Goal: Task Accomplishment & Management: Use online tool/utility

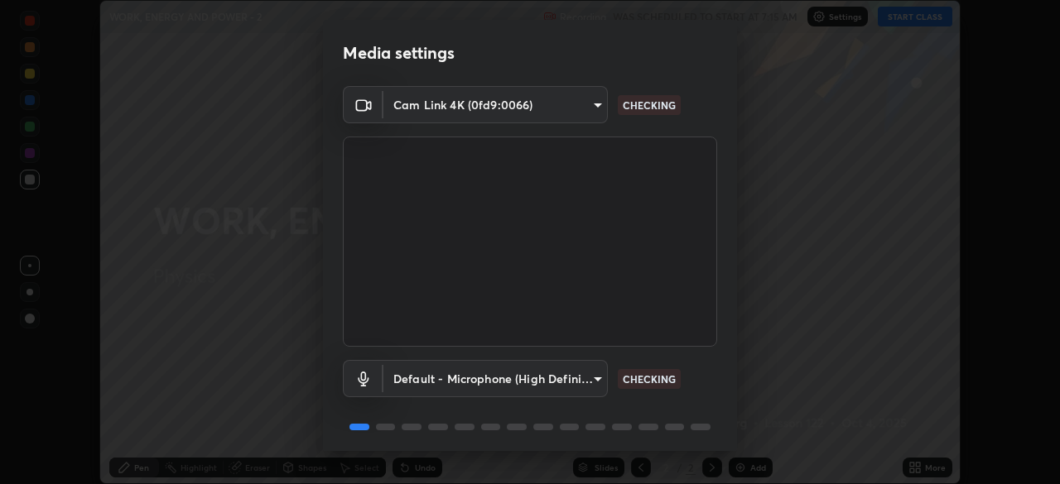
scroll to position [59, 0]
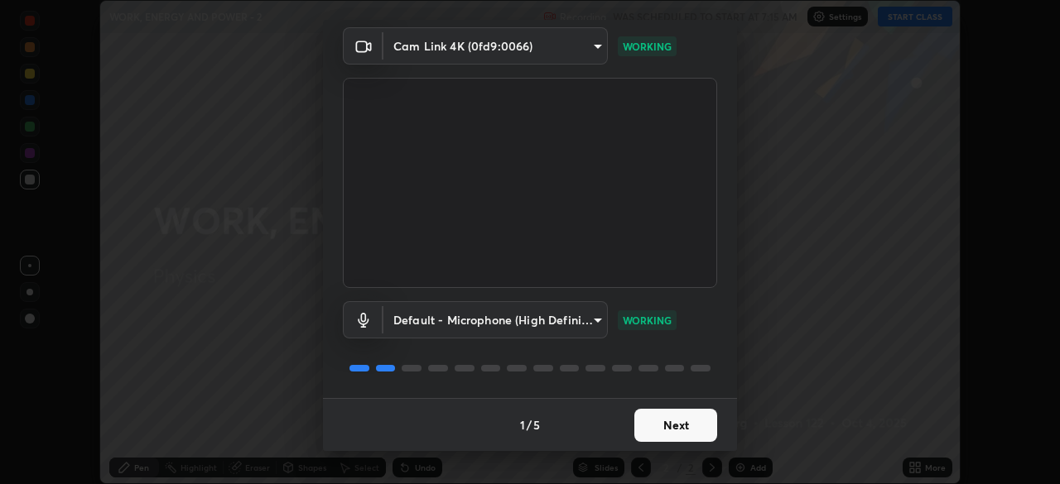
click at [665, 430] on button "Next" at bounding box center [675, 425] width 83 height 33
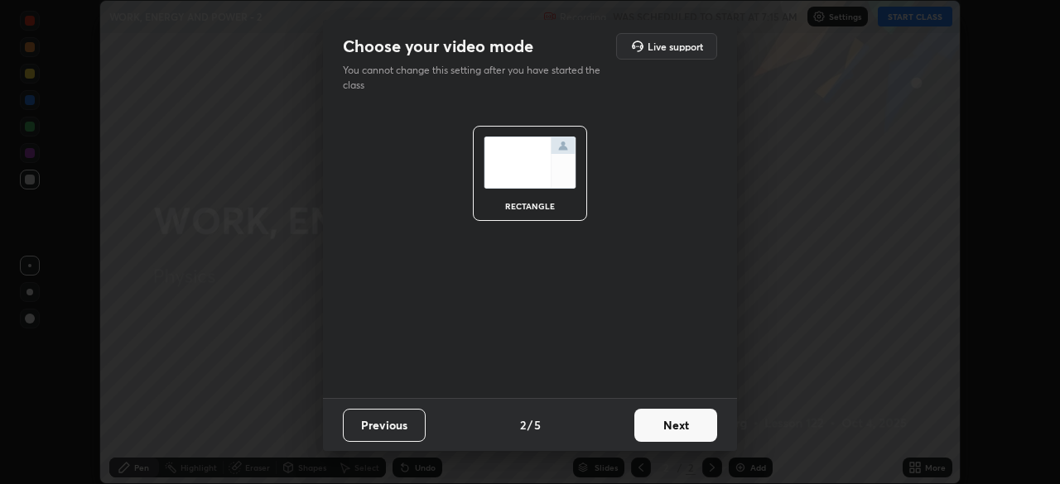
click at [699, 428] on button "Next" at bounding box center [675, 425] width 83 height 33
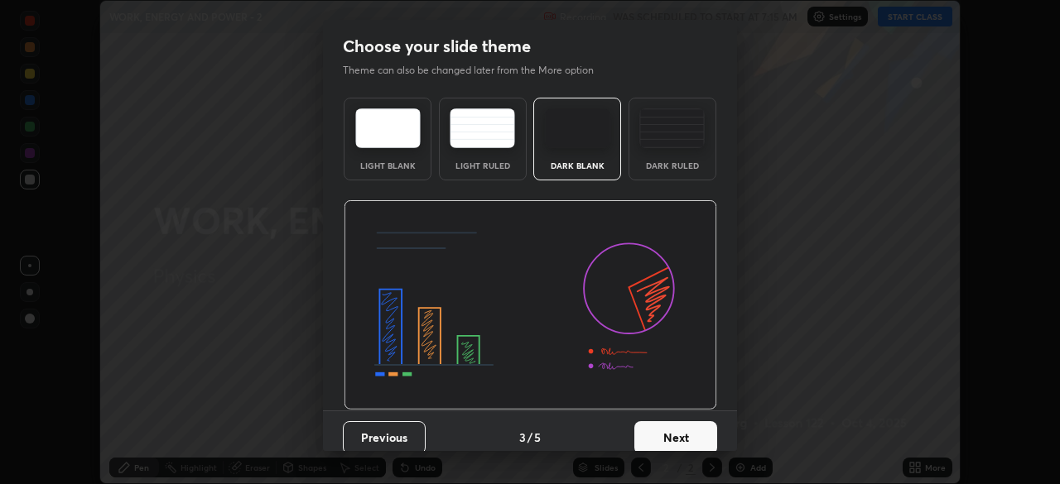
click at [692, 444] on button "Next" at bounding box center [675, 438] width 83 height 33
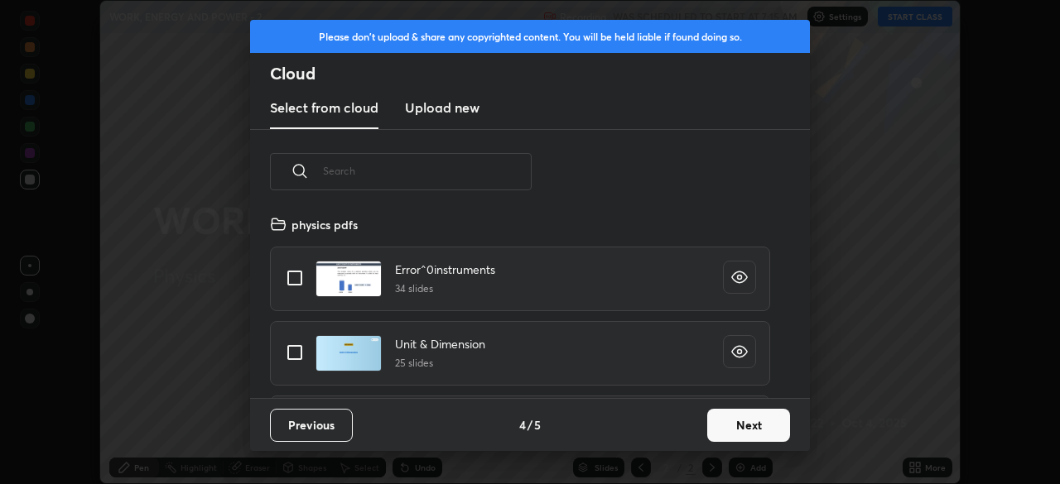
scroll to position [184, 532]
click at [725, 426] on button "Next" at bounding box center [748, 425] width 83 height 33
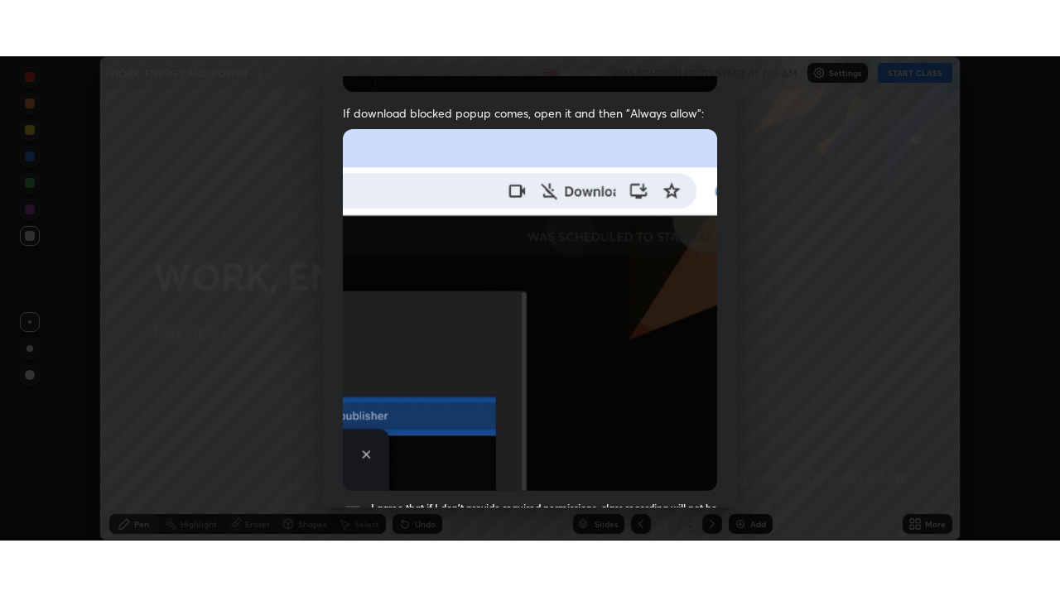
scroll to position [397, 0]
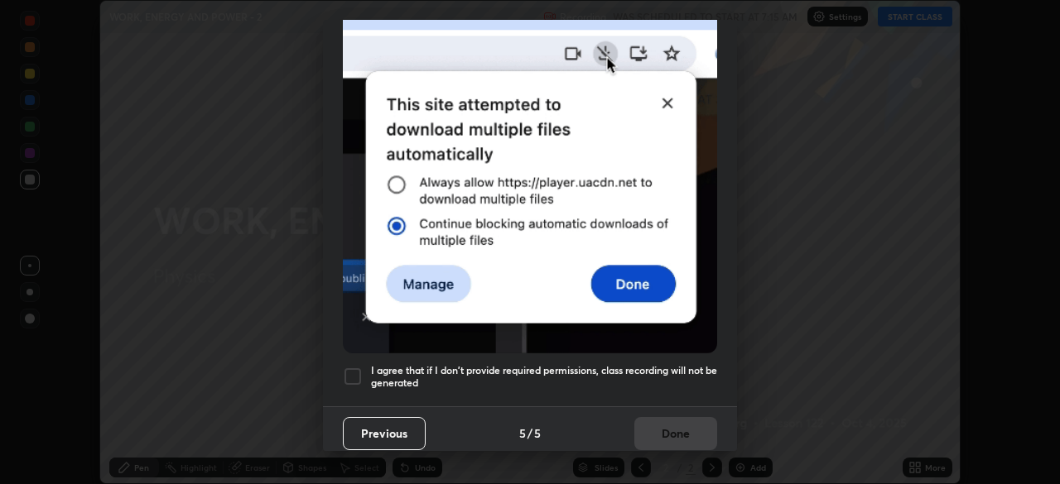
click at [356, 370] on div at bounding box center [353, 377] width 20 height 20
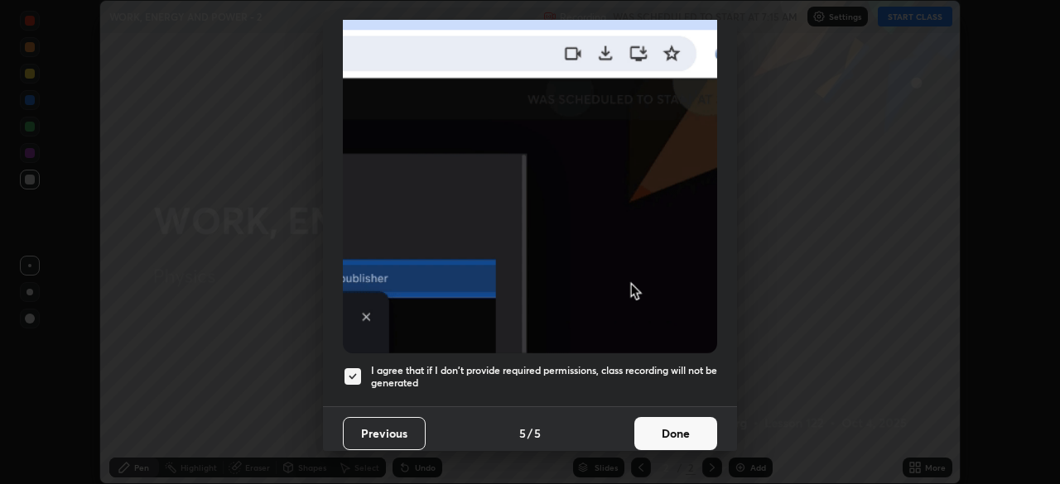
click at [651, 425] on button "Done" at bounding box center [675, 433] width 83 height 33
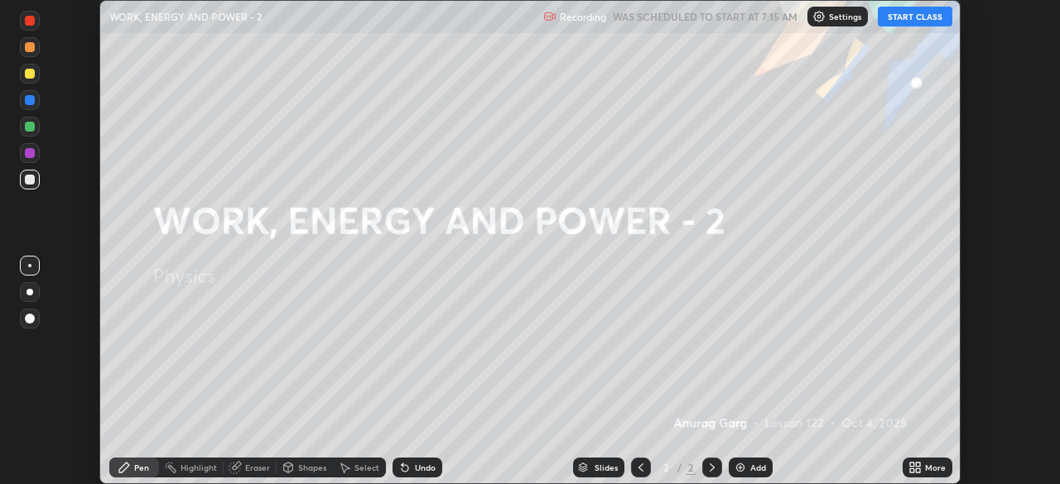
click at [891, 22] on button "START CLASS" at bounding box center [915, 17] width 75 height 20
click at [918, 470] on icon at bounding box center [918, 471] width 4 height 4
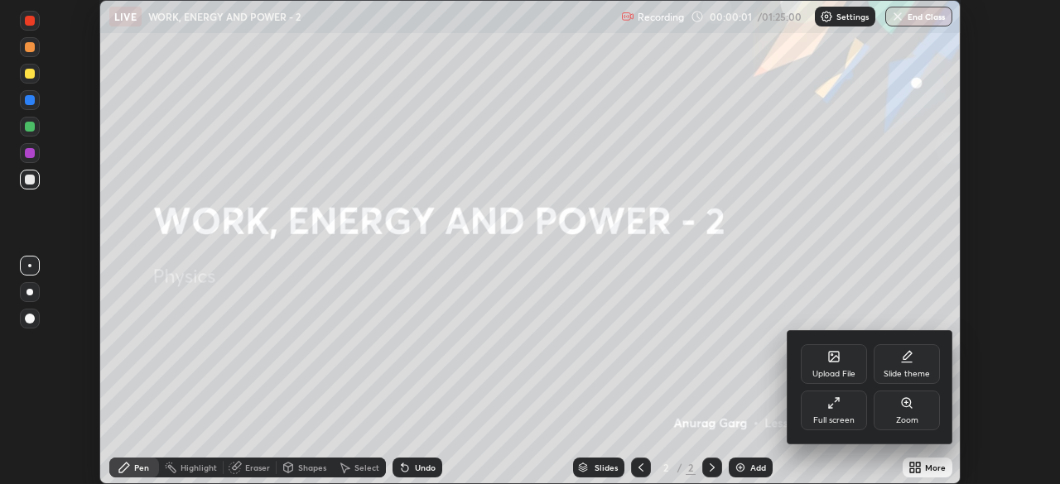
click at [847, 426] on div "Full screen" at bounding box center [834, 411] width 66 height 40
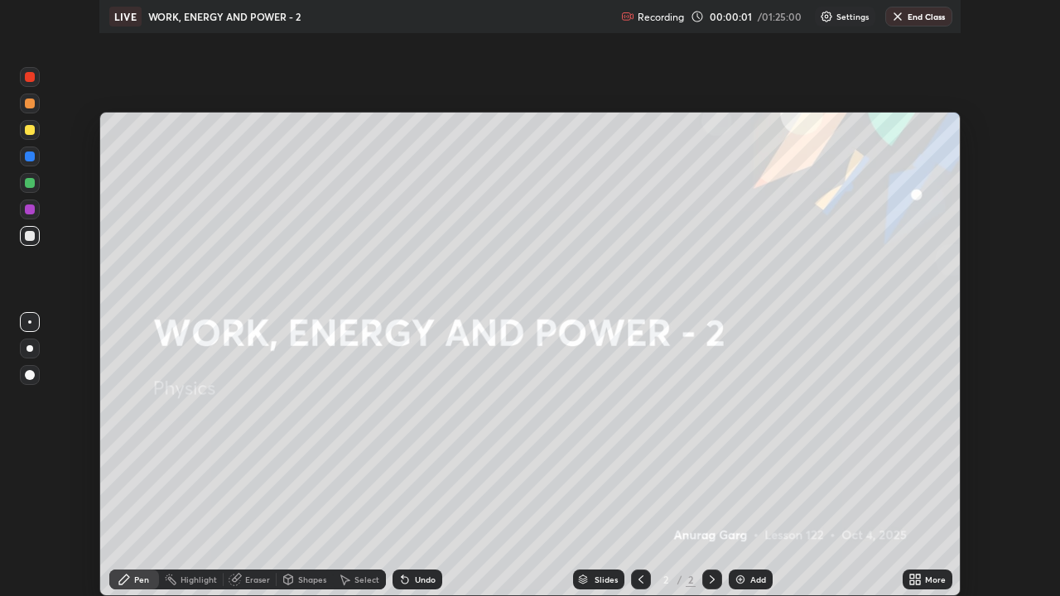
scroll to position [596, 1060]
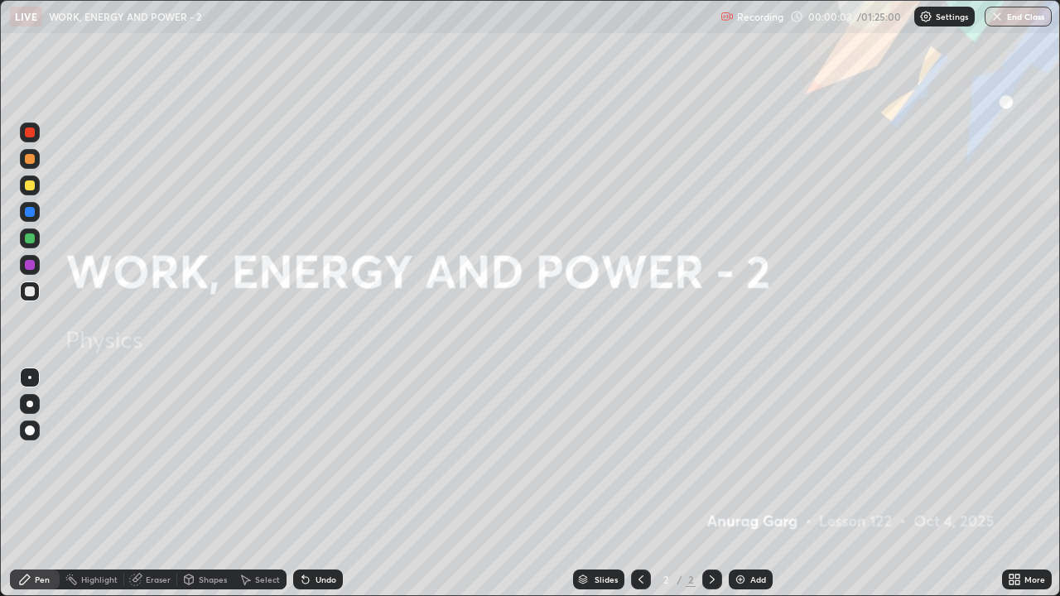
click at [745, 484] on div "Add" at bounding box center [751, 580] width 44 height 20
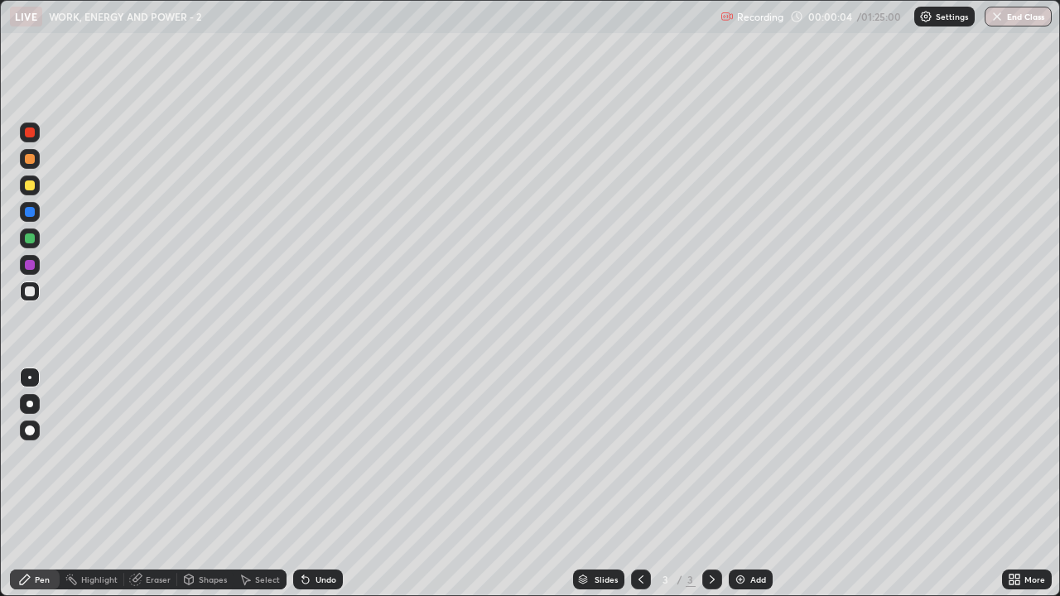
click at [30, 402] on div at bounding box center [30, 404] width 7 height 7
click at [30, 186] on div at bounding box center [30, 186] width 10 height 10
click at [31, 158] on div at bounding box center [30, 159] width 10 height 10
click at [36, 429] on div at bounding box center [30, 431] width 20 height 20
click at [36, 184] on div at bounding box center [30, 186] width 20 height 20
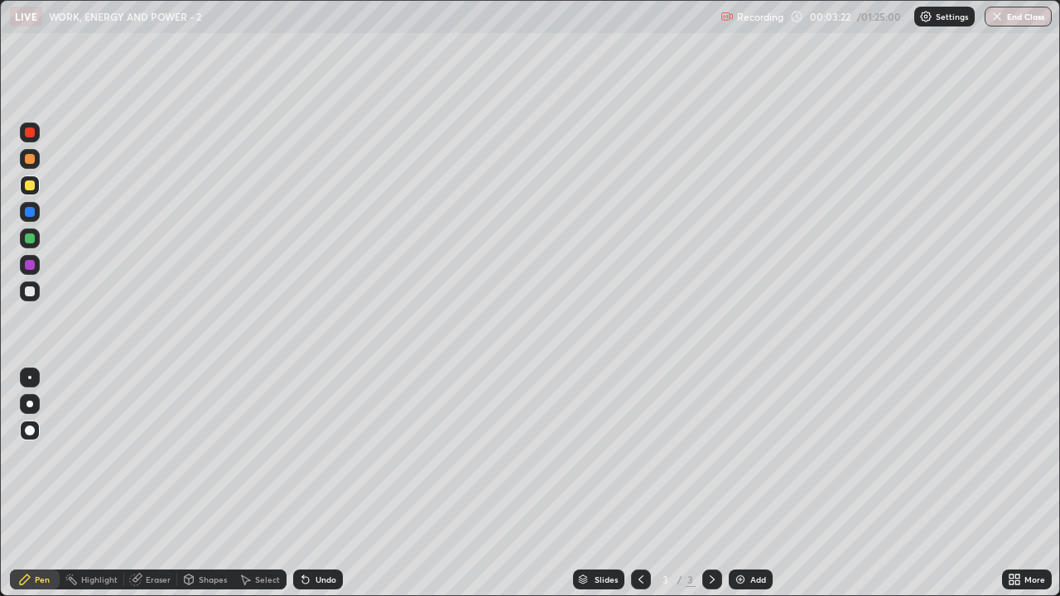
click at [36, 267] on div at bounding box center [30, 265] width 20 height 20
click at [36, 397] on div at bounding box center [30, 404] width 20 height 20
click at [30, 187] on div at bounding box center [30, 186] width 10 height 10
click at [31, 430] on div at bounding box center [30, 431] width 10 height 10
click at [34, 132] on div at bounding box center [30, 133] width 10 height 10
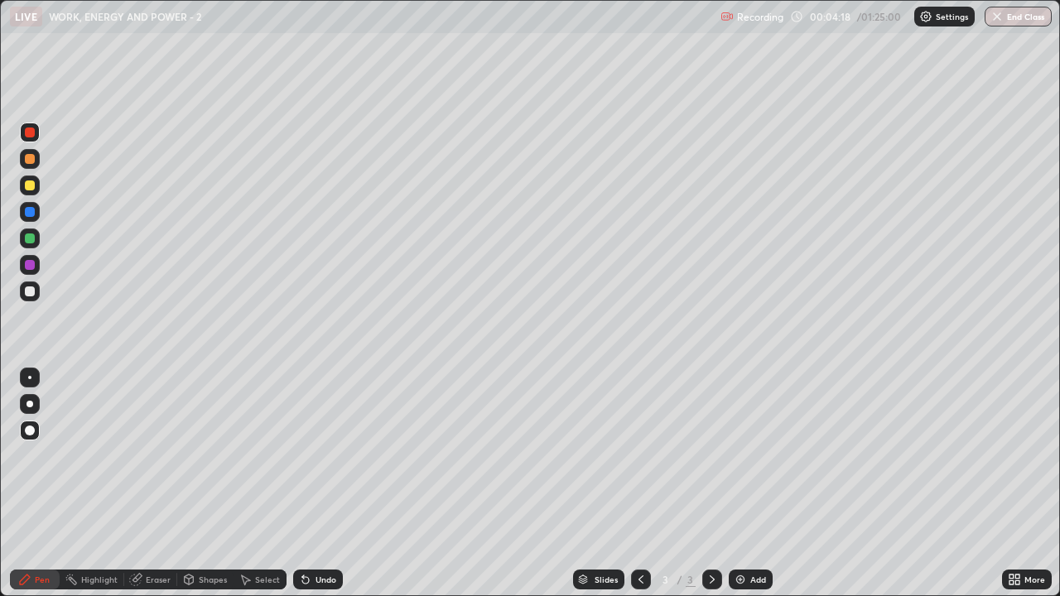
click at [104, 484] on div "Highlight" at bounding box center [99, 580] width 36 height 8
click at [36, 484] on div "Pen" at bounding box center [42, 580] width 15 height 8
click at [36, 186] on div at bounding box center [30, 186] width 20 height 20
click at [38, 402] on div at bounding box center [30, 404] width 20 height 20
click at [747, 484] on div "Add" at bounding box center [751, 580] width 44 height 20
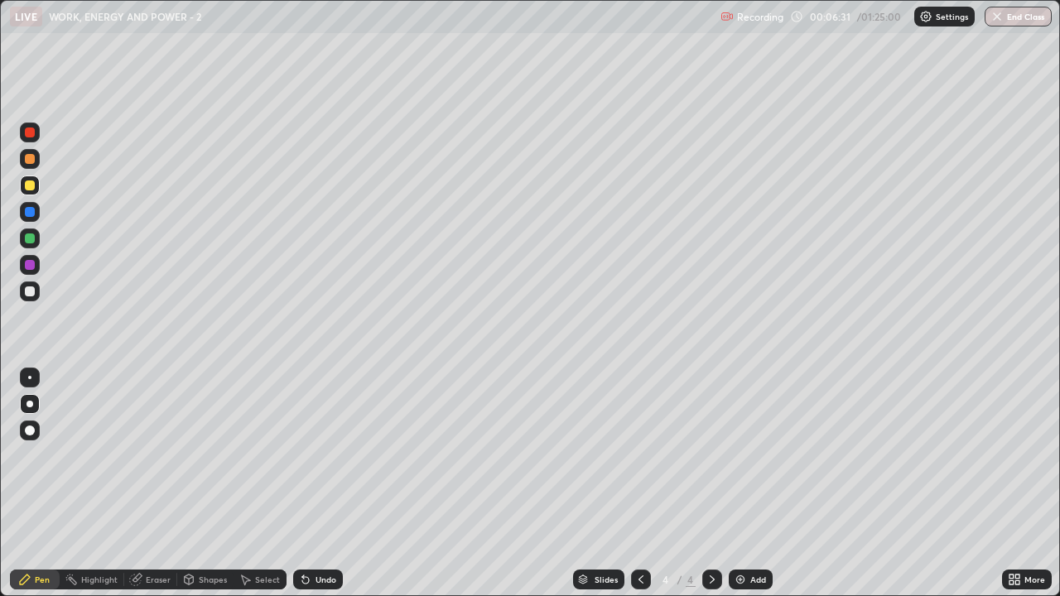
click at [328, 484] on div "Undo" at bounding box center [326, 580] width 21 height 8
click at [39, 292] on div at bounding box center [30, 292] width 20 height 20
click at [37, 181] on div at bounding box center [30, 186] width 20 height 20
click at [36, 292] on div at bounding box center [30, 292] width 20 height 20
click at [30, 184] on div at bounding box center [30, 186] width 10 height 10
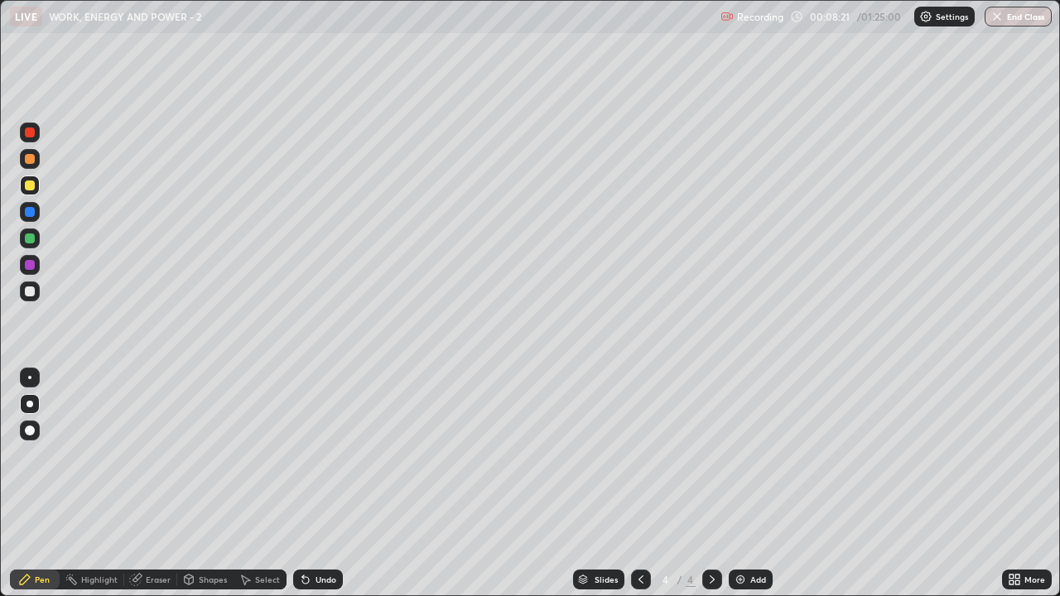
click at [33, 292] on div at bounding box center [30, 292] width 10 height 10
click at [36, 161] on div at bounding box center [30, 159] width 20 height 20
click at [33, 291] on div at bounding box center [30, 292] width 10 height 10
click at [745, 484] on img at bounding box center [740, 579] width 13 height 13
click at [30, 186] on div at bounding box center [30, 186] width 10 height 10
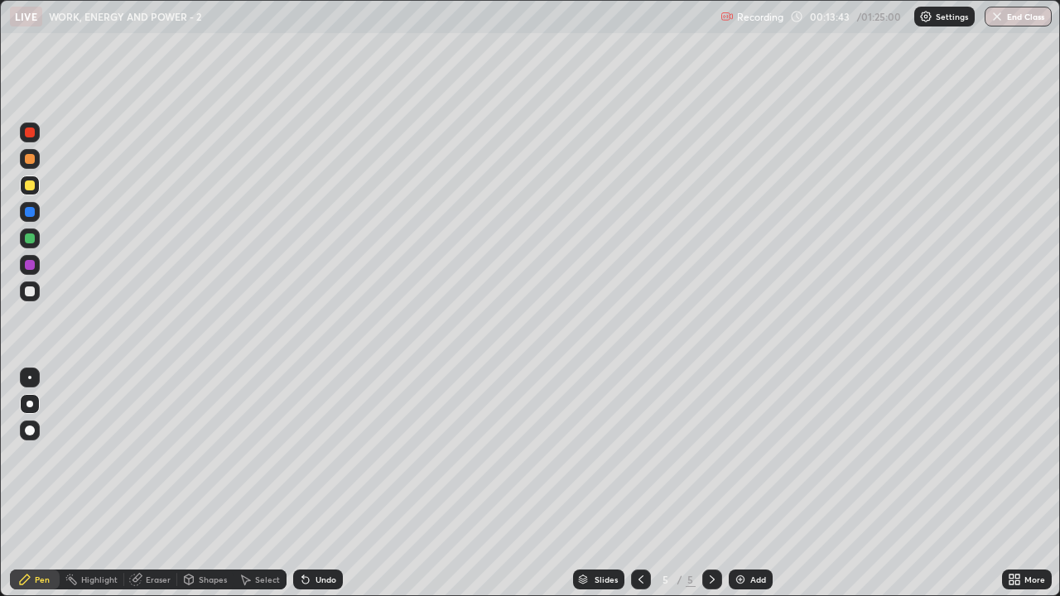
click at [330, 484] on div "Undo" at bounding box center [326, 580] width 21 height 8
click at [31, 288] on div at bounding box center [30, 292] width 10 height 10
click at [30, 160] on div at bounding box center [30, 159] width 10 height 10
click at [31, 292] on div at bounding box center [30, 292] width 10 height 10
click at [32, 185] on div at bounding box center [30, 186] width 10 height 10
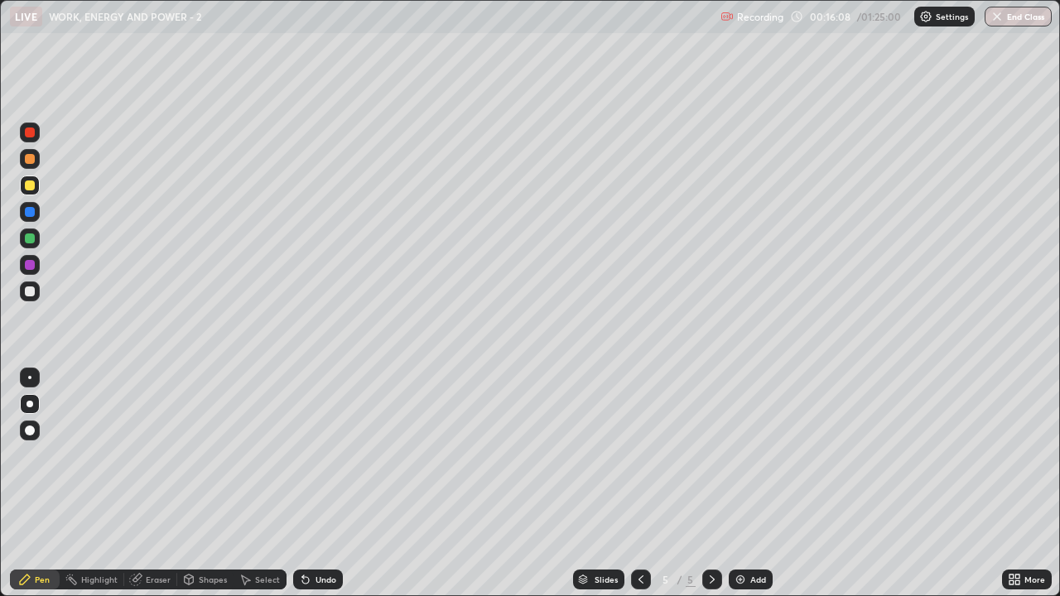
click at [100, 484] on div "Highlight" at bounding box center [99, 580] width 36 height 8
click at [43, 484] on div "Pen" at bounding box center [42, 580] width 15 height 8
click at [325, 484] on div "Undo" at bounding box center [326, 580] width 21 height 8
click at [31, 159] on div at bounding box center [30, 159] width 10 height 10
click at [749, 484] on div "Add" at bounding box center [751, 580] width 44 height 20
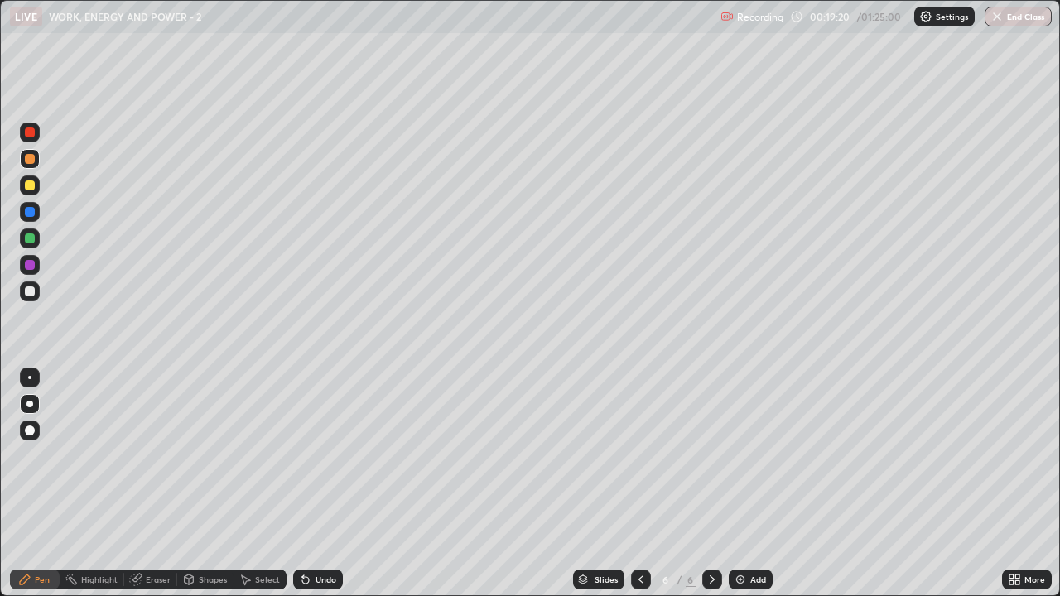
click at [28, 292] on div at bounding box center [30, 292] width 10 height 10
click at [324, 484] on div "Undo" at bounding box center [318, 580] width 50 height 20
click at [323, 484] on div "Undo" at bounding box center [318, 580] width 50 height 20
click at [325, 484] on div "Undo" at bounding box center [326, 580] width 21 height 8
click at [323, 484] on div "Undo" at bounding box center [326, 580] width 21 height 8
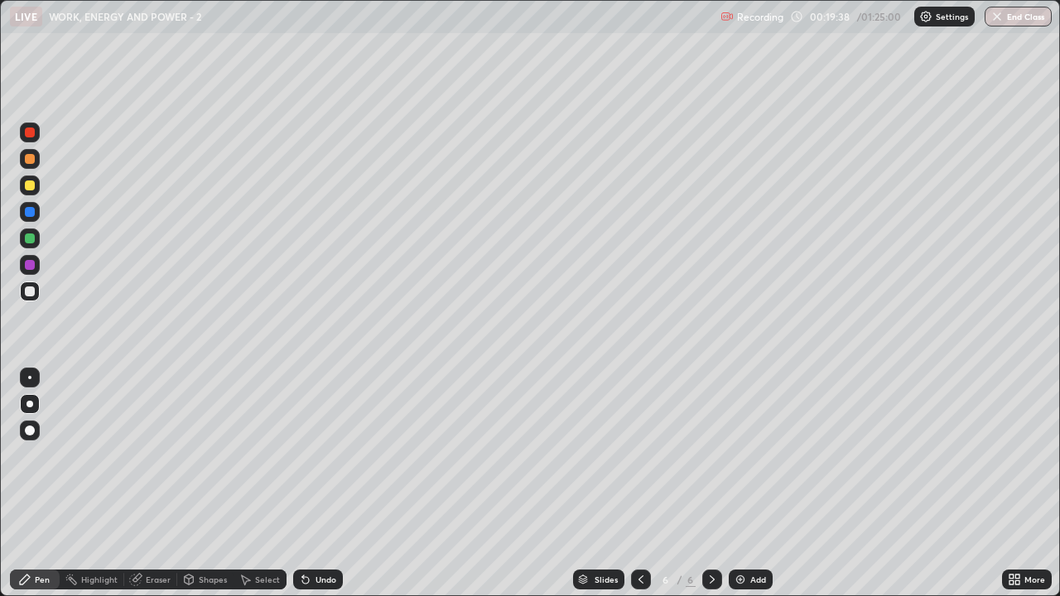
click at [325, 484] on div "Undo" at bounding box center [326, 580] width 21 height 8
click at [31, 181] on div at bounding box center [30, 186] width 10 height 10
click at [36, 161] on div at bounding box center [30, 159] width 20 height 20
click at [26, 186] on div at bounding box center [30, 186] width 10 height 10
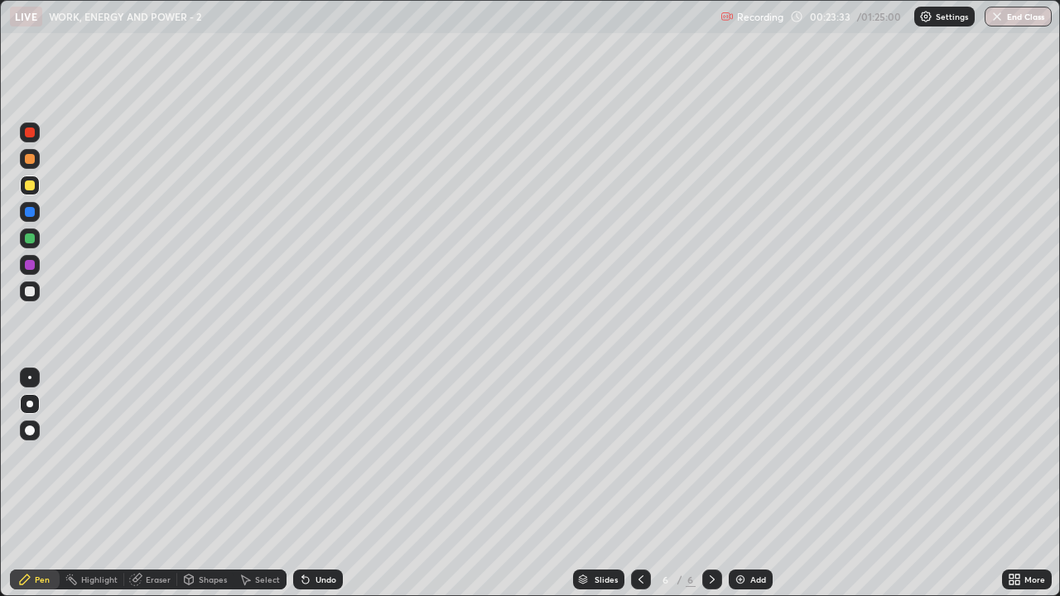
click at [740, 484] on img at bounding box center [740, 579] width 13 height 13
click at [30, 292] on div at bounding box center [30, 292] width 10 height 10
click at [31, 159] on div at bounding box center [30, 159] width 10 height 10
click at [157, 484] on div "Eraser" at bounding box center [158, 580] width 25 height 8
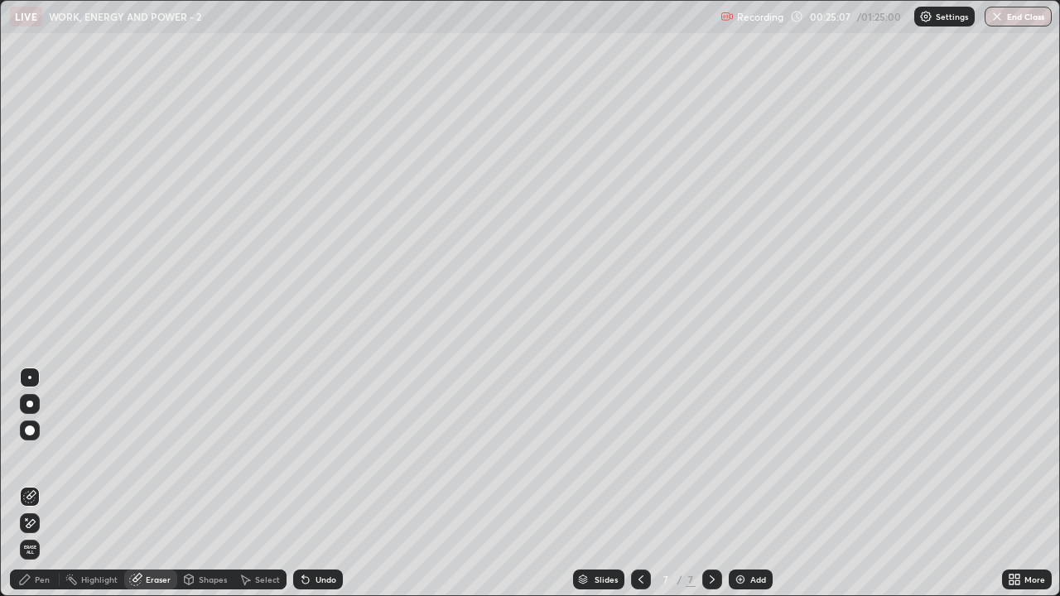
click at [55, 484] on div "Pen" at bounding box center [35, 580] width 50 height 20
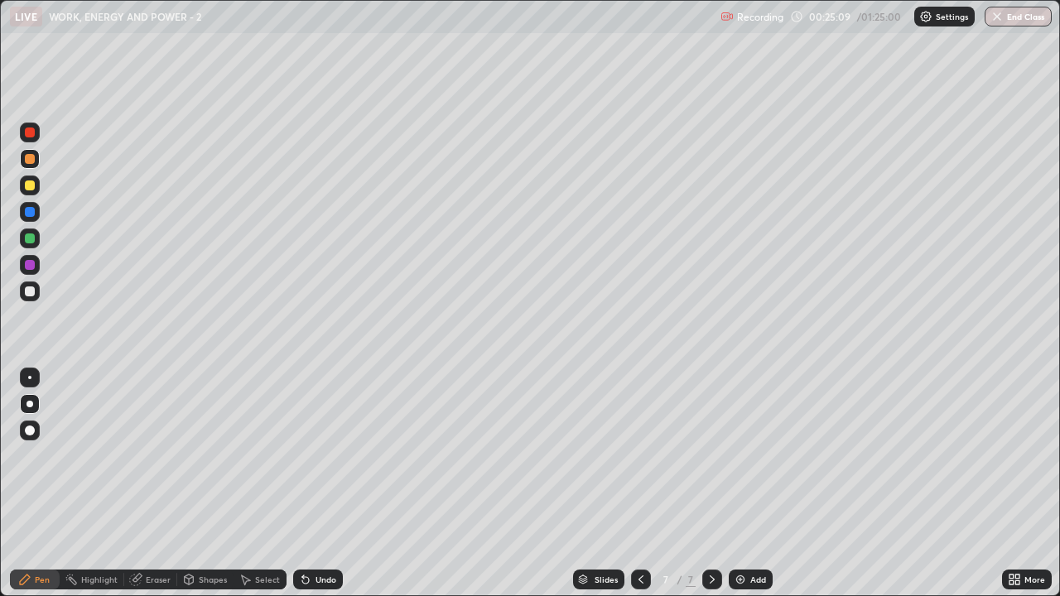
click at [31, 287] on div at bounding box center [30, 292] width 10 height 10
click at [36, 161] on div at bounding box center [30, 159] width 20 height 20
click at [31, 186] on div at bounding box center [30, 186] width 10 height 10
click at [29, 160] on div at bounding box center [30, 159] width 10 height 10
click at [26, 187] on div at bounding box center [30, 186] width 10 height 10
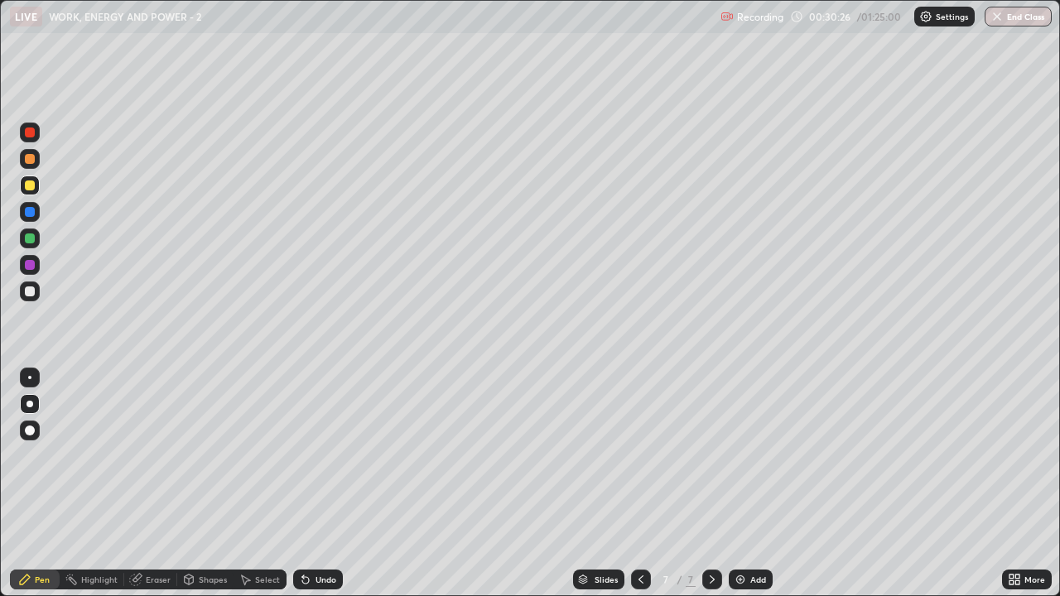
click at [754, 484] on div "Add" at bounding box center [751, 580] width 44 height 20
click at [36, 160] on div at bounding box center [30, 159] width 20 height 20
click at [322, 484] on div "Undo" at bounding box center [318, 580] width 50 height 20
click at [33, 189] on div at bounding box center [30, 186] width 10 height 10
click at [32, 161] on div at bounding box center [30, 159] width 10 height 10
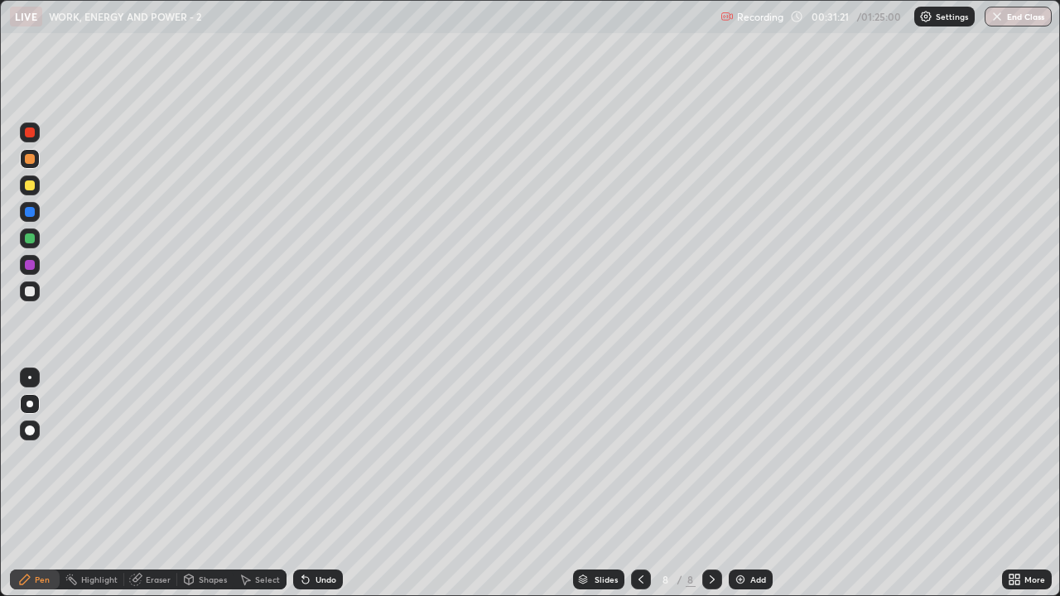
click at [317, 484] on div "Undo" at bounding box center [326, 580] width 21 height 8
click at [318, 484] on div "Undo" at bounding box center [318, 580] width 50 height 20
click at [318, 484] on div "Undo" at bounding box center [326, 580] width 21 height 8
click at [316, 484] on div "Undo" at bounding box center [326, 580] width 21 height 8
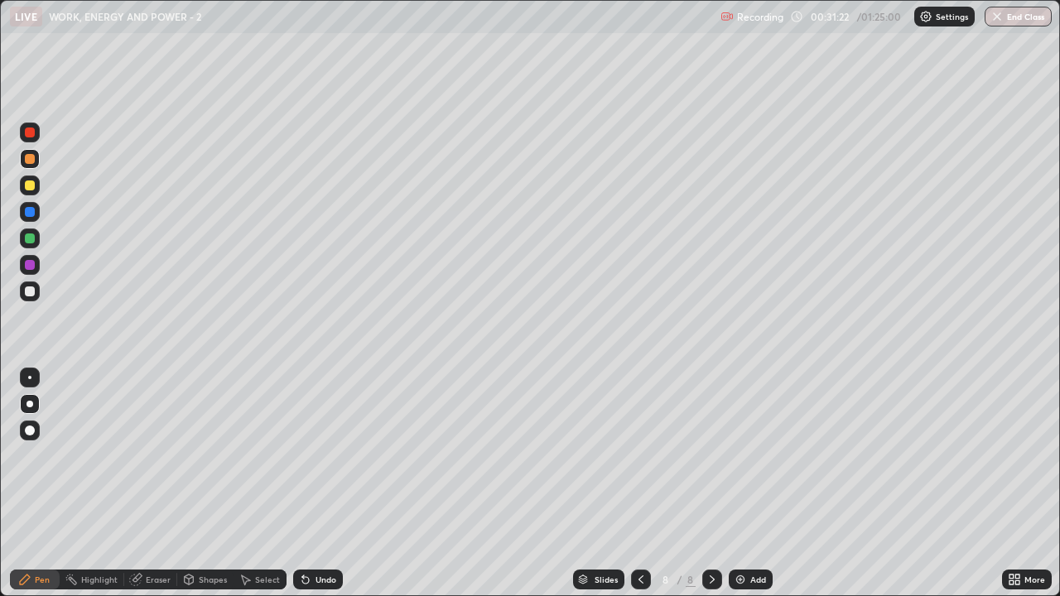
click at [317, 484] on div "Undo" at bounding box center [326, 580] width 21 height 8
click at [319, 484] on div "Undo" at bounding box center [326, 580] width 21 height 8
click at [321, 484] on div "Undo" at bounding box center [326, 580] width 21 height 8
click at [330, 484] on div "Undo" at bounding box center [318, 580] width 50 height 20
click at [326, 484] on div "Undo" at bounding box center [326, 580] width 21 height 8
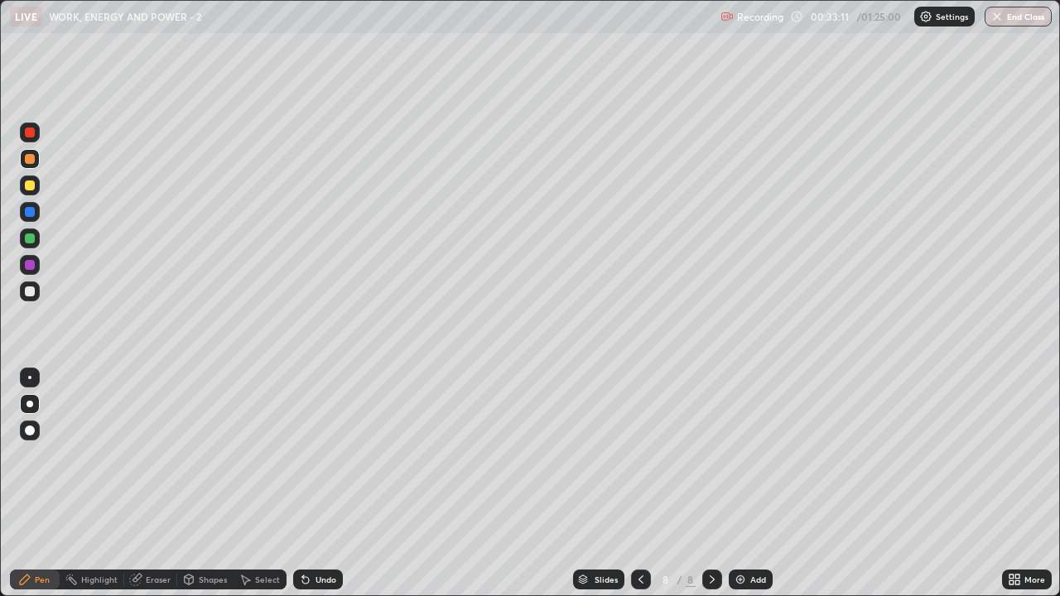
click at [322, 484] on div "Undo" at bounding box center [326, 580] width 21 height 8
click at [337, 484] on div "Undo" at bounding box center [315, 579] width 56 height 33
click at [33, 289] on div at bounding box center [30, 292] width 10 height 10
click at [100, 484] on div "Highlight" at bounding box center [92, 580] width 65 height 20
click at [321, 484] on div "Undo" at bounding box center [326, 580] width 21 height 8
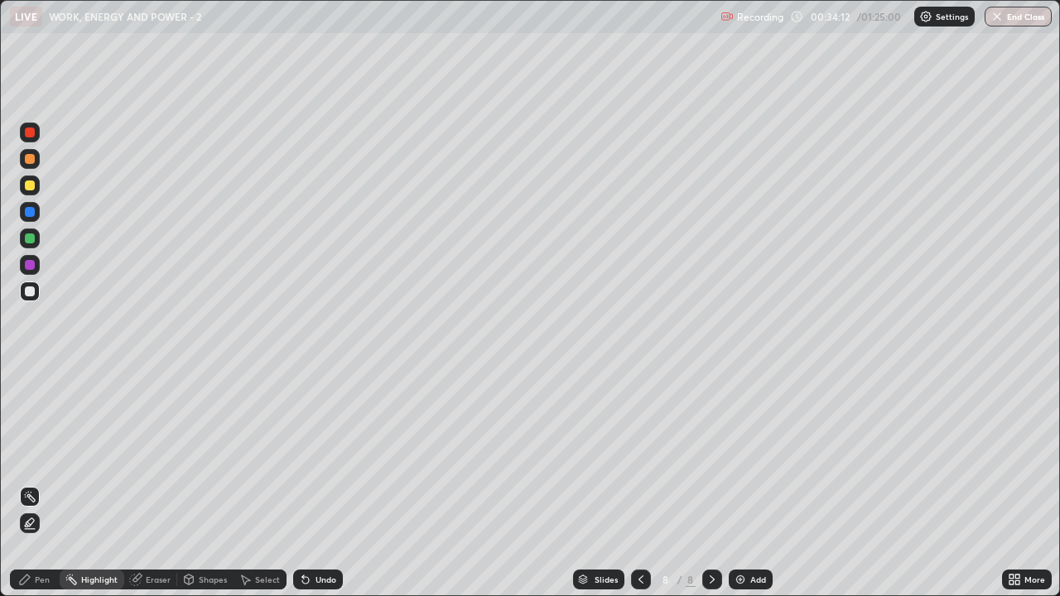
click at [316, 484] on div "Undo" at bounding box center [318, 580] width 50 height 20
click at [316, 484] on div "Undo" at bounding box center [326, 580] width 21 height 8
click at [318, 484] on div "Undo" at bounding box center [326, 580] width 21 height 8
click at [316, 484] on div "Undo" at bounding box center [326, 580] width 21 height 8
click at [311, 484] on div "Undo" at bounding box center [318, 580] width 50 height 20
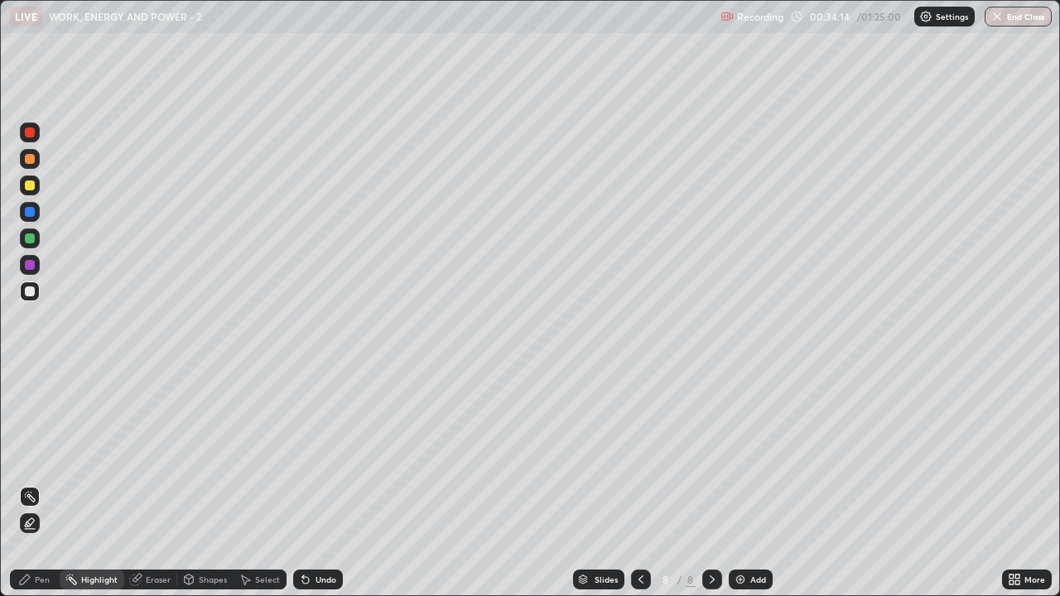
click at [312, 484] on div "Undo" at bounding box center [318, 580] width 50 height 20
click at [39, 160] on div at bounding box center [30, 159] width 20 height 20
click at [44, 484] on div "Pen" at bounding box center [42, 580] width 15 height 8
click at [154, 484] on div "Eraser" at bounding box center [158, 580] width 25 height 8
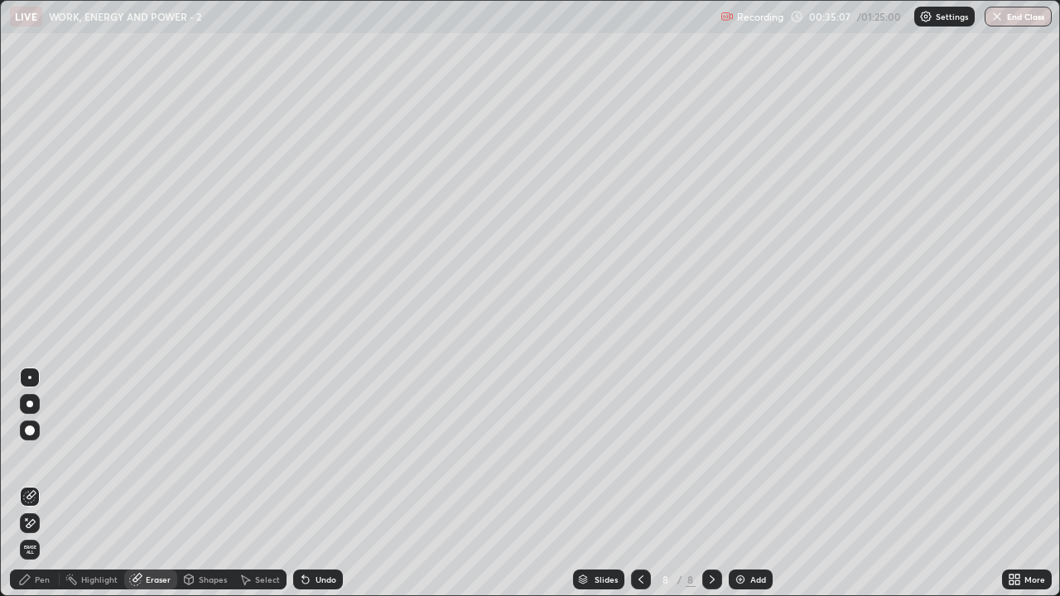
click at [46, 484] on div "Pen" at bounding box center [42, 580] width 15 height 8
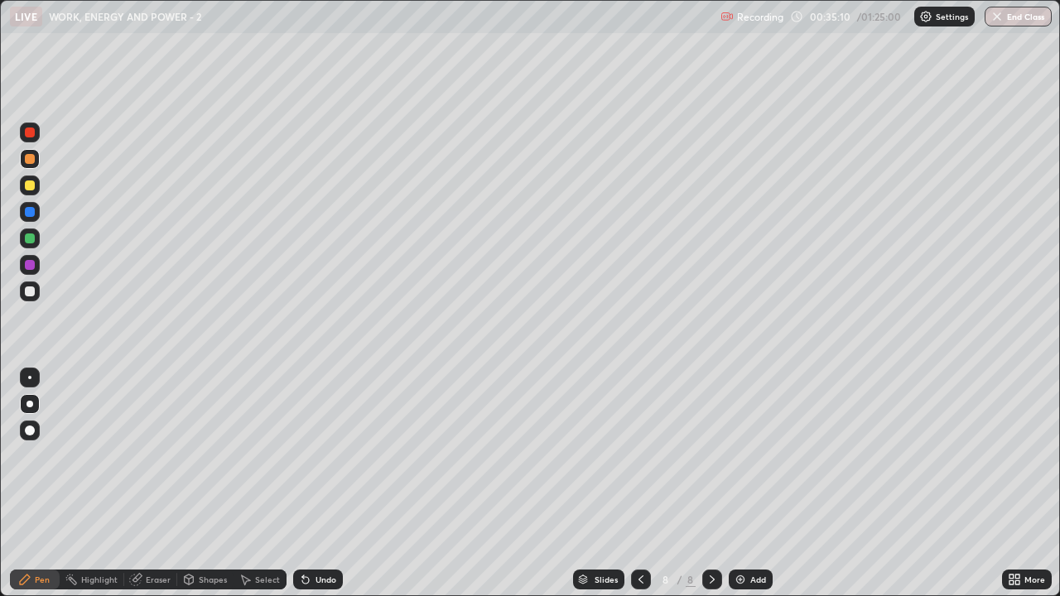
click at [31, 297] on div at bounding box center [30, 292] width 20 height 20
click at [31, 159] on div at bounding box center [30, 159] width 10 height 10
click at [34, 181] on div at bounding box center [30, 186] width 20 height 20
click at [38, 292] on div at bounding box center [30, 292] width 20 height 20
click at [106, 484] on div "Highlight" at bounding box center [92, 580] width 65 height 20
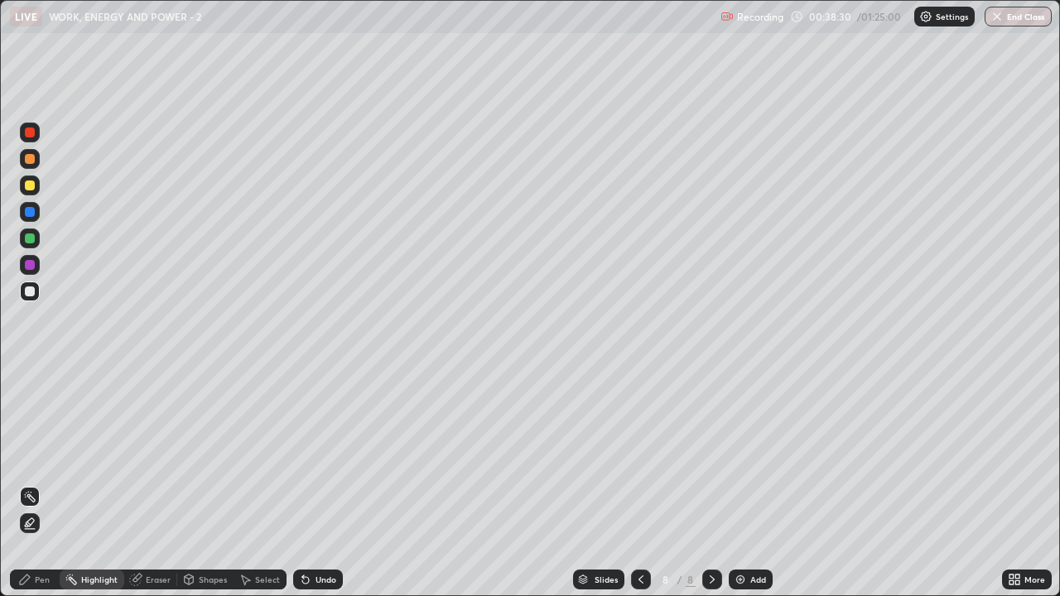
click at [46, 484] on div "Pen" at bounding box center [35, 580] width 50 height 20
click at [162, 484] on div "Eraser" at bounding box center [158, 580] width 25 height 8
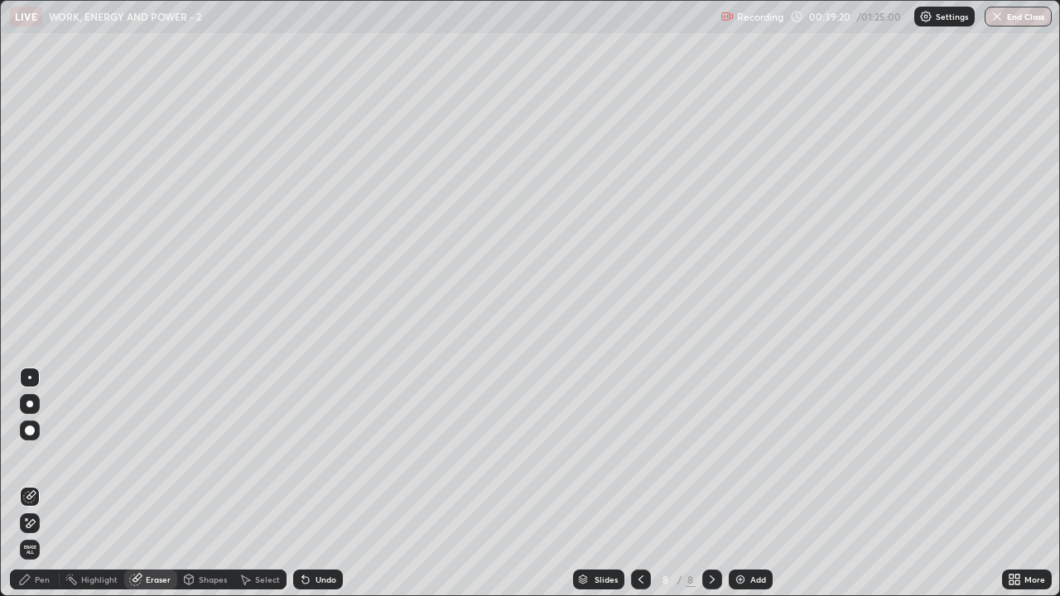
click at [46, 484] on div "Pen" at bounding box center [42, 580] width 15 height 8
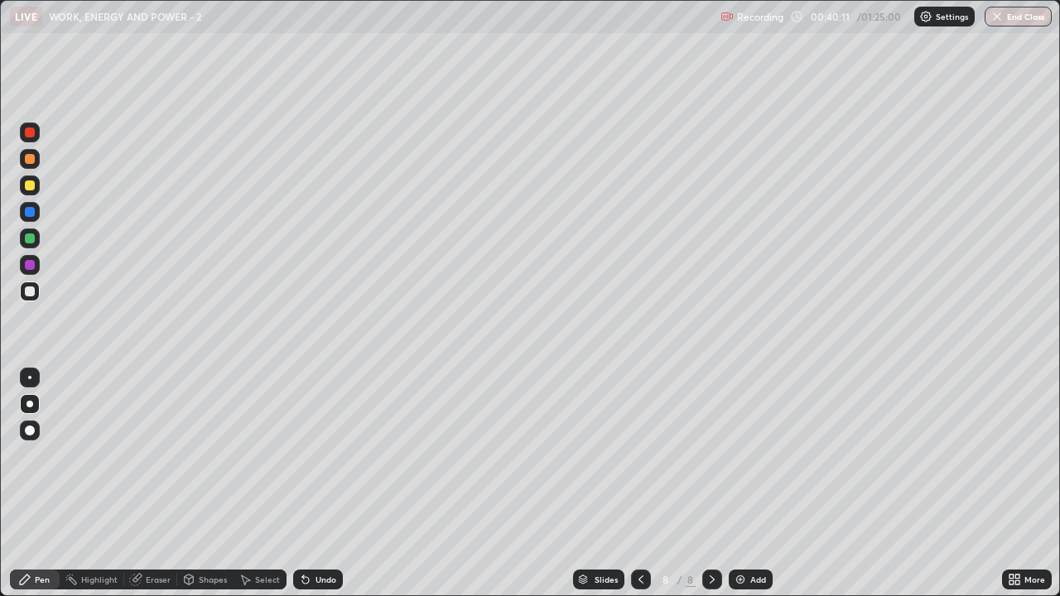
click at [97, 484] on div "Highlight" at bounding box center [99, 580] width 36 height 8
click at [93, 484] on div "Highlight" at bounding box center [99, 580] width 36 height 8
click at [31, 186] on div at bounding box center [30, 186] width 10 height 10
click at [41, 484] on div "Pen" at bounding box center [42, 580] width 15 height 8
click at [36, 292] on div at bounding box center [30, 292] width 20 height 20
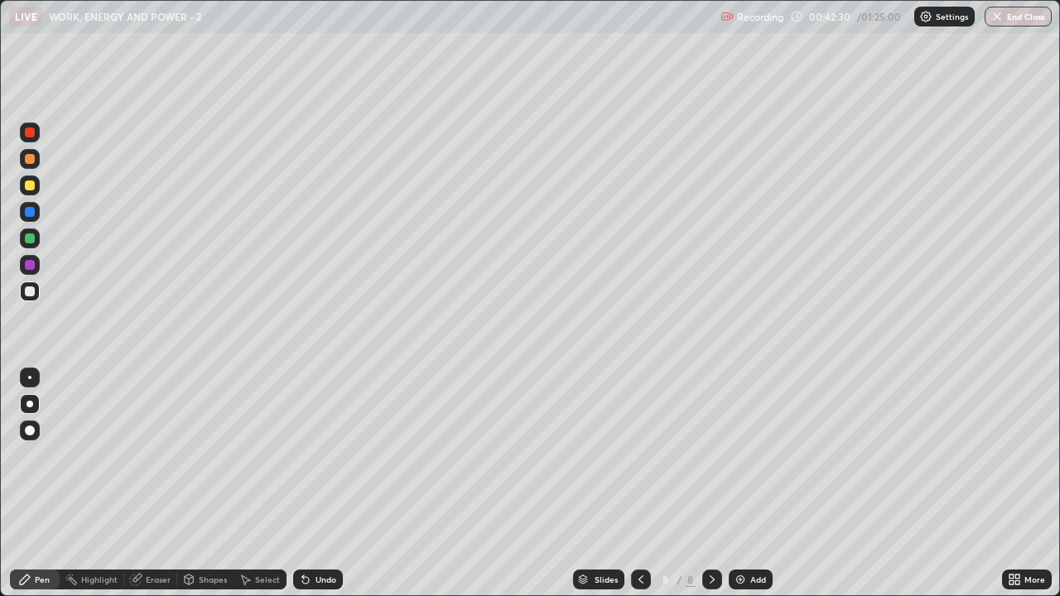
click at [749, 484] on div "Add" at bounding box center [751, 580] width 44 height 20
click at [36, 187] on div at bounding box center [30, 186] width 20 height 20
click at [36, 157] on div at bounding box center [30, 159] width 20 height 20
click at [31, 186] on div at bounding box center [30, 186] width 10 height 10
click at [36, 293] on div at bounding box center [30, 292] width 20 height 20
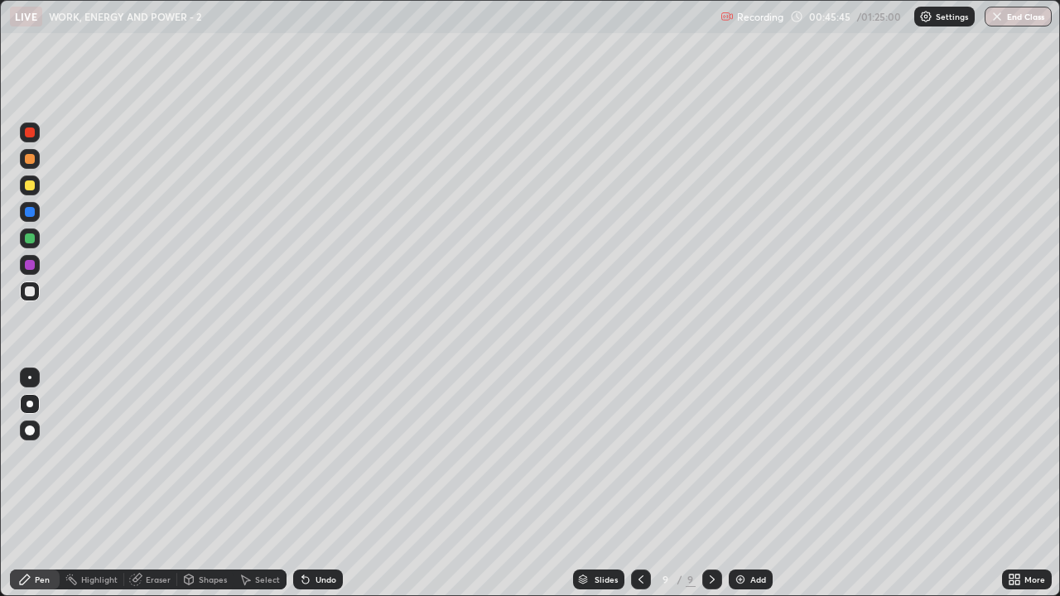
click at [164, 484] on div "Eraser" at bounding box center [158, 580] width 25 height 8
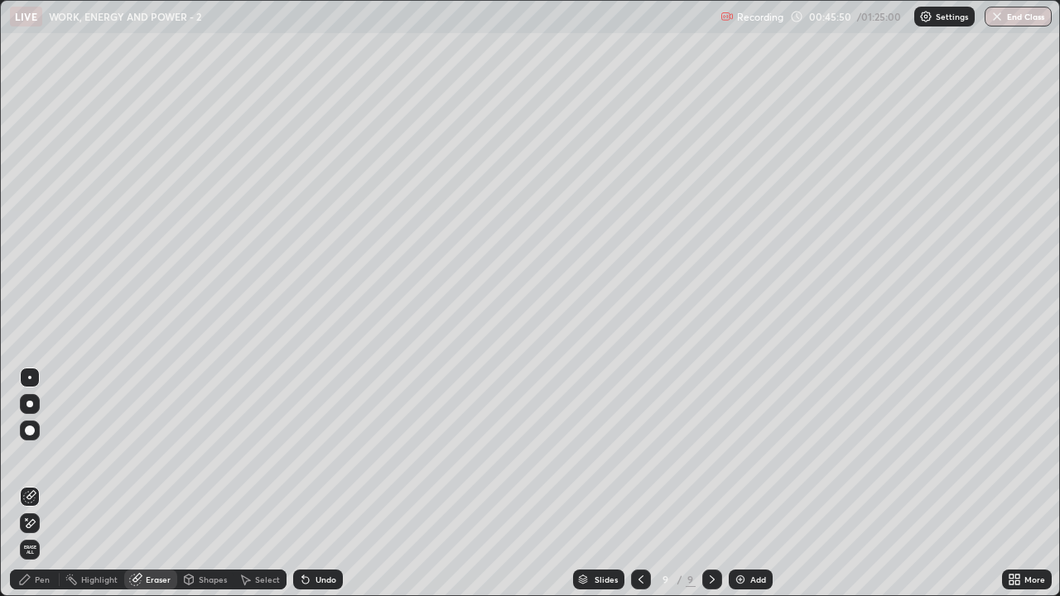
click at [56, 484] on div "Pen" at bounding box center [35, 579] width 50 height 33
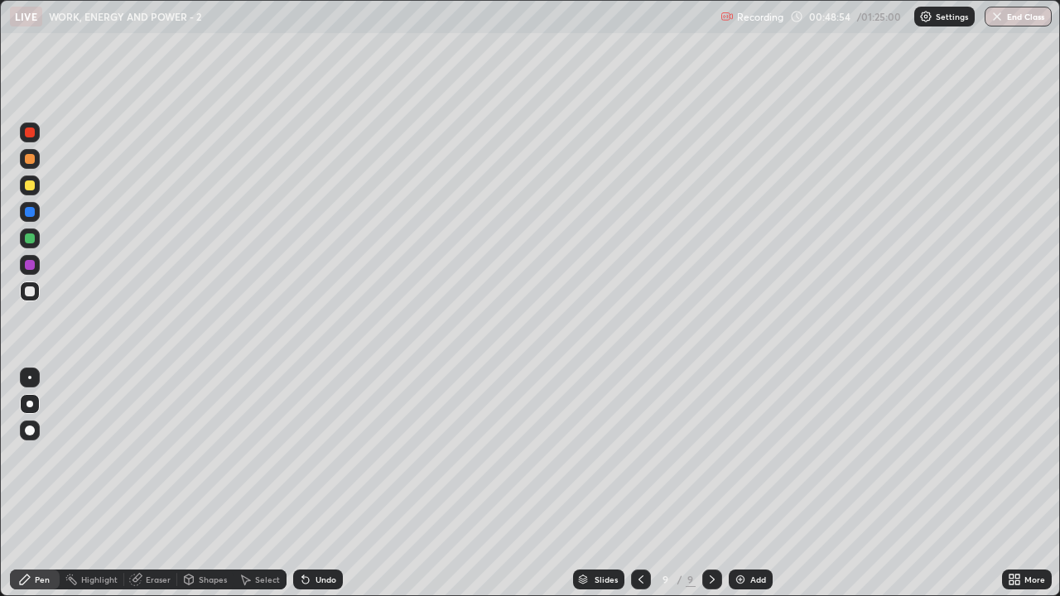
click at [742, 484] on img at bounding box center [740, 579] width 13 height 13
click at [33, 184] on div at bounding box center [30, 186] width 10 height 10
click at [274, 484] on div "Select" at bounding box center [267, 580] width 25 height 8
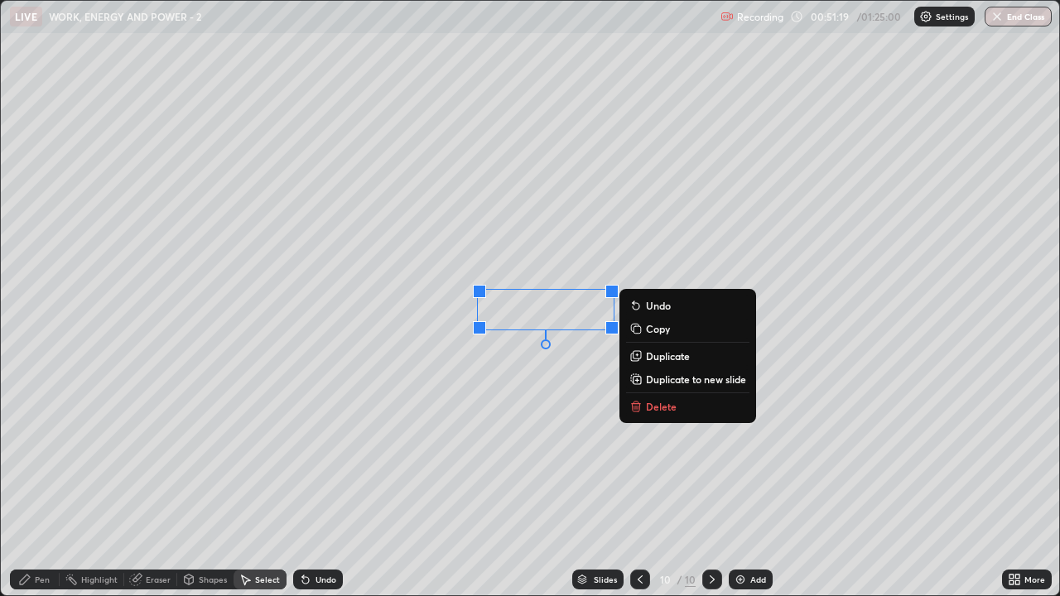
click at [649, 411] on p "Delete" at bounding box center [661, 406] width 31 height 13
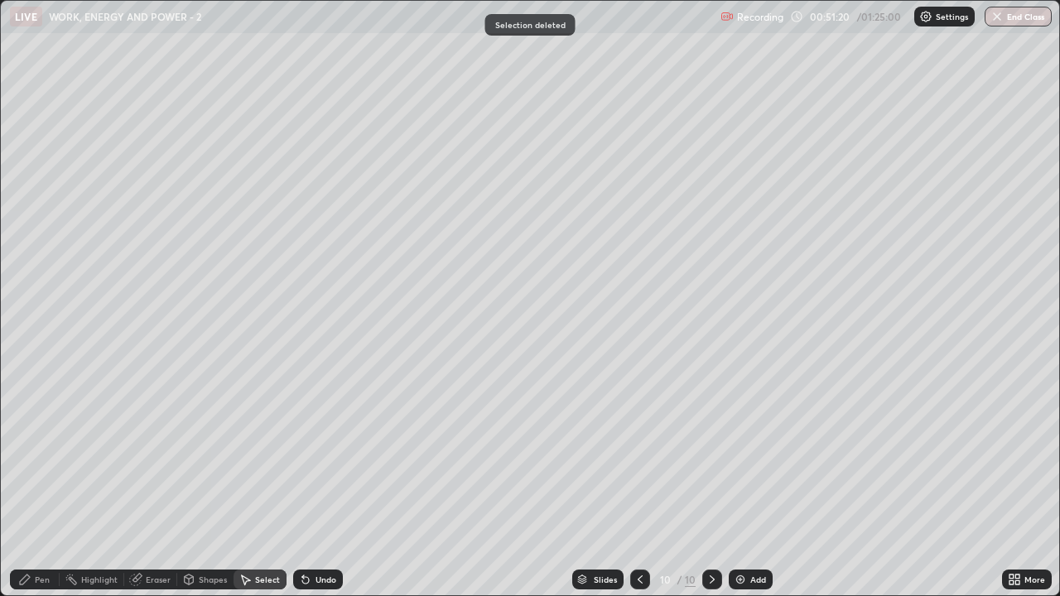
click at [40, 484] on div "Pen" at bounding box center [42, 580] width 15 height 8
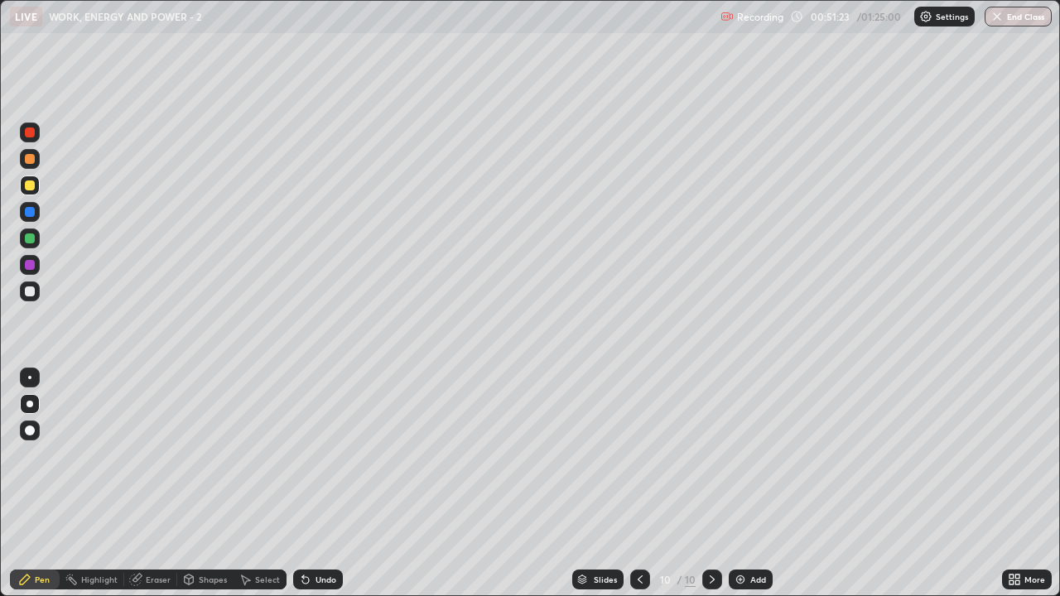
click at [31, 292] on div at bounding box center [30, 292] width 10 height 10
click at [38, 158] on div at bounding box center [30, 159] width 20 height 20
click at [325, 484] on div "Undo" at bounding box center [326, 580] width 21 height 8
click at [29, 287] on div at bounding box center [30, 292] width 10 height 10
click at [328, 484] on div "Undo" at bounding box center [326, 580] width 21 height 8
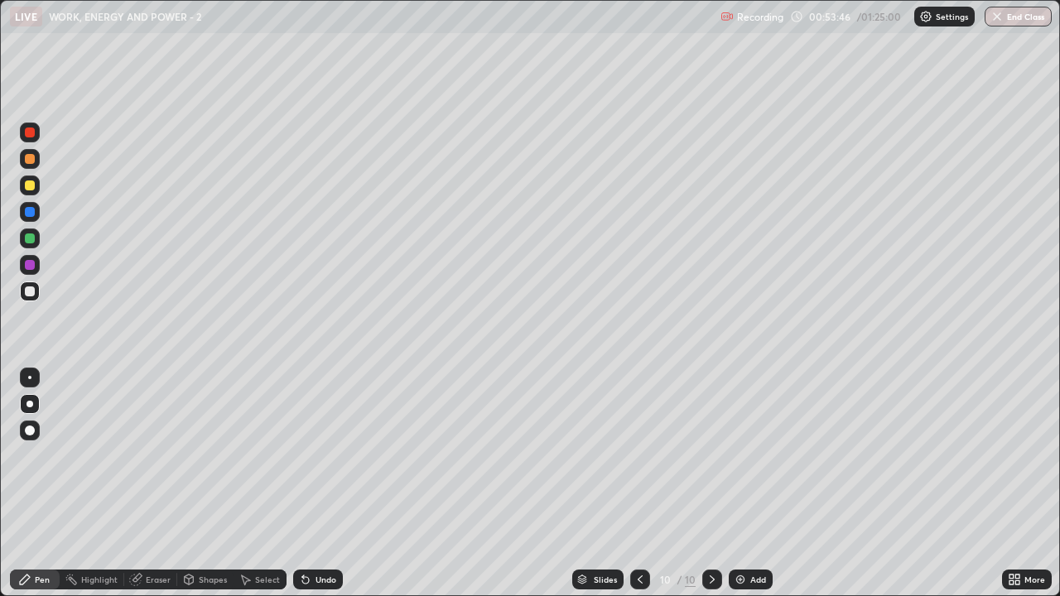
click at [328, 484] on div "Undo" at bounding box center [326, 580] width 21 height 8
click at [330, 484] on div "Undo" at bounding box center [326, 580] width 21 height 8
click at [641, 484] on icon at bounding box center [640, 579] width 13 height 13
click at [711, 484] on icon at bounding box center [712, 580] width 5 height 8
click at [267, 484] on div "Select" at bounding box center [267, 580] width 25 height 8
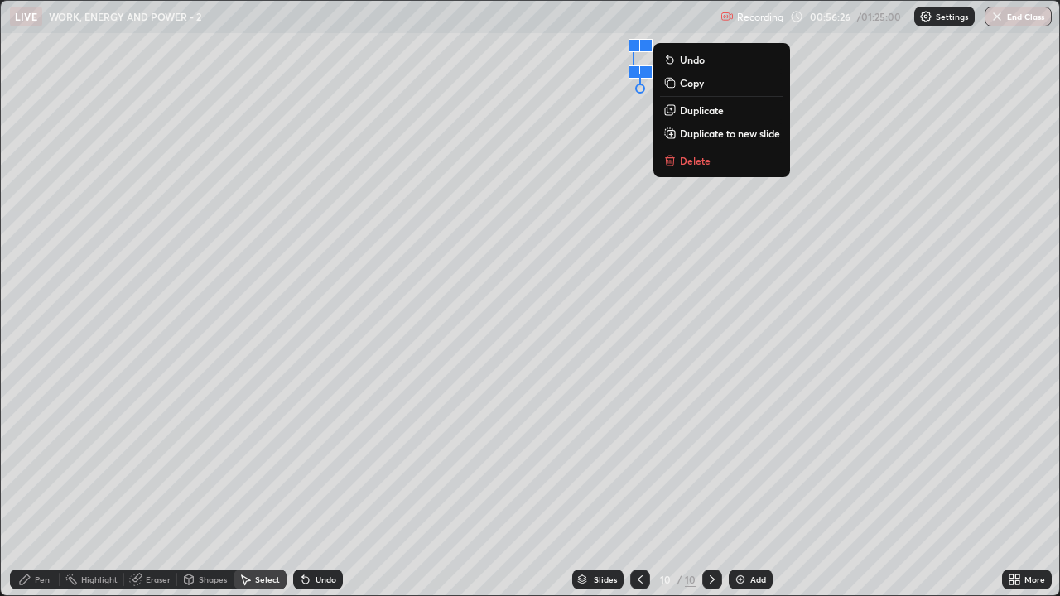
click at [613, 34] on div "0 ° Undo Copy Duplicate Duplicate to new slide Delete" at bounding box center [530, 298] width 1058 height 595
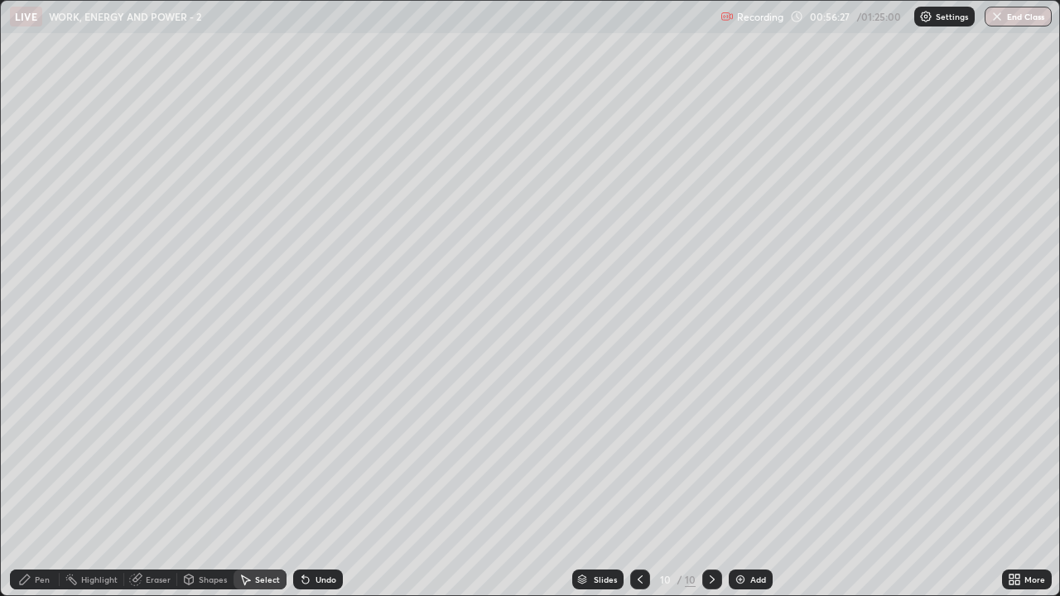
click at [605, 41] on div "0 ° Undo Copy Duplicate Duplicate to new slide Delete" at bounding box center [530, 298] width 1058 height 595
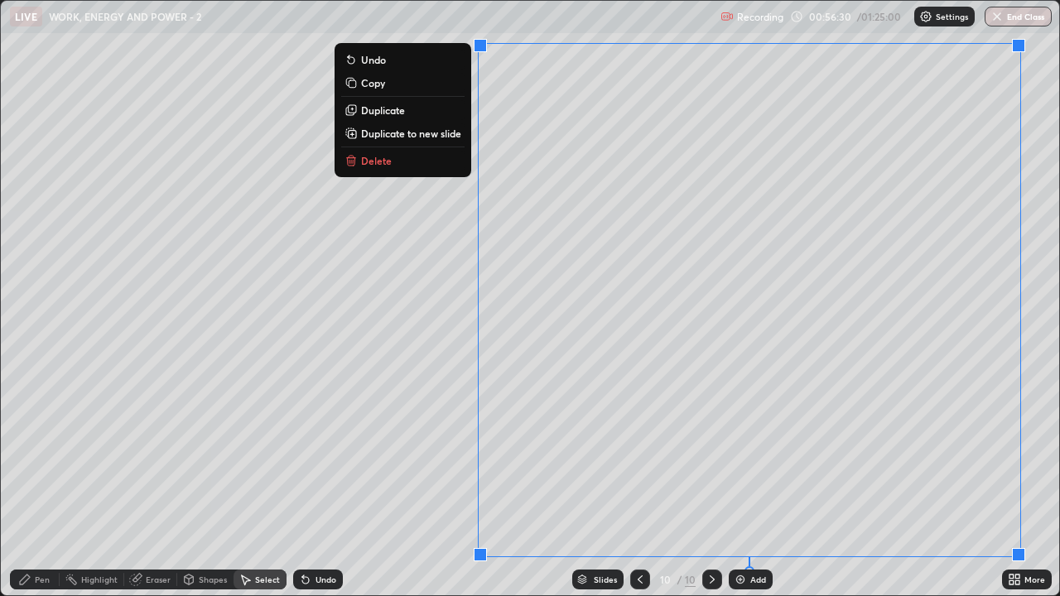
click at [460, 130] on p "Duplicate to new slide" at bounding box center [411, 133] width 100 height 13
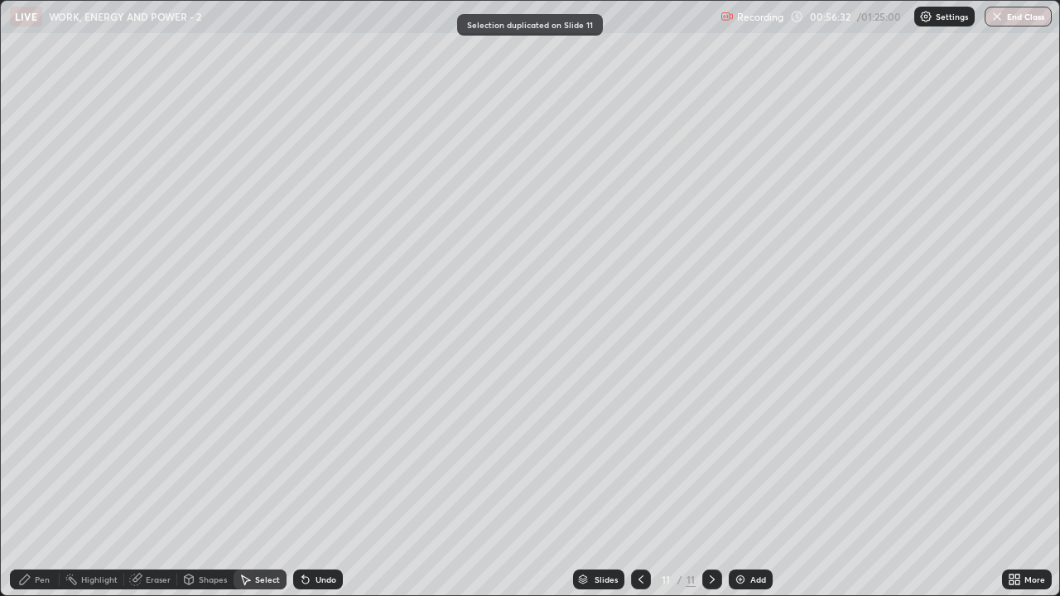
click at [41, 484] on div "Pen" at bounding box center [42, 580] width 15 height 8
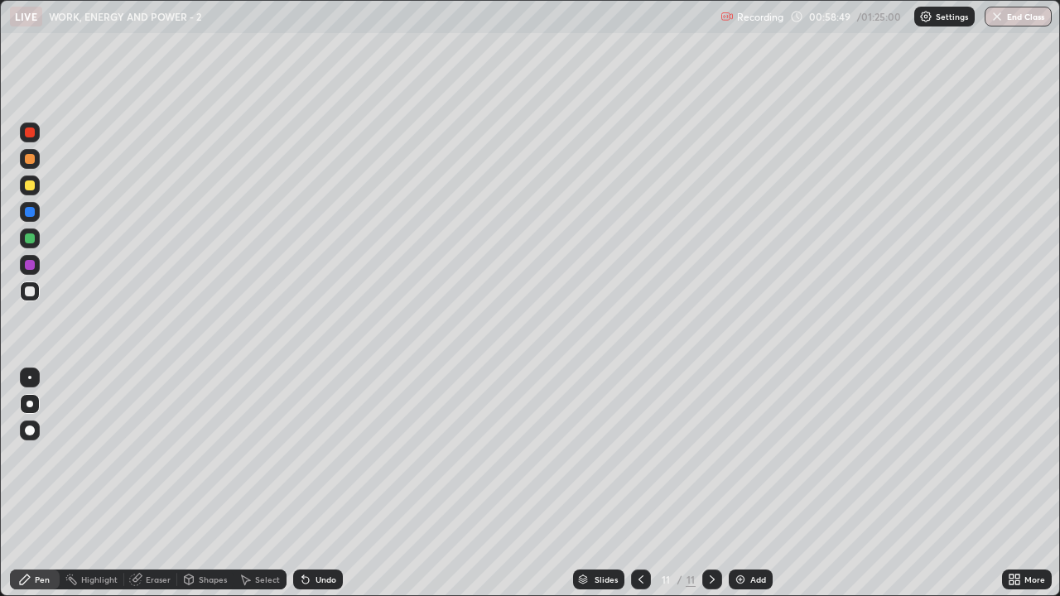
click at [36, 186] on div at bounding box center [30, 186] width 20 height 20
click at [333, 484] on div "Undo" at bounding box center [318, 580] width 50 height 20
click at [736, 484] on img at bounding box center [740, 579] width 13 height 13
click at [45, 78] on div "Erase all" at bounding box center [30, 298] width 40 height 530
click at [31, 293] on div at bounding box center [30, 292] width 10 height 10
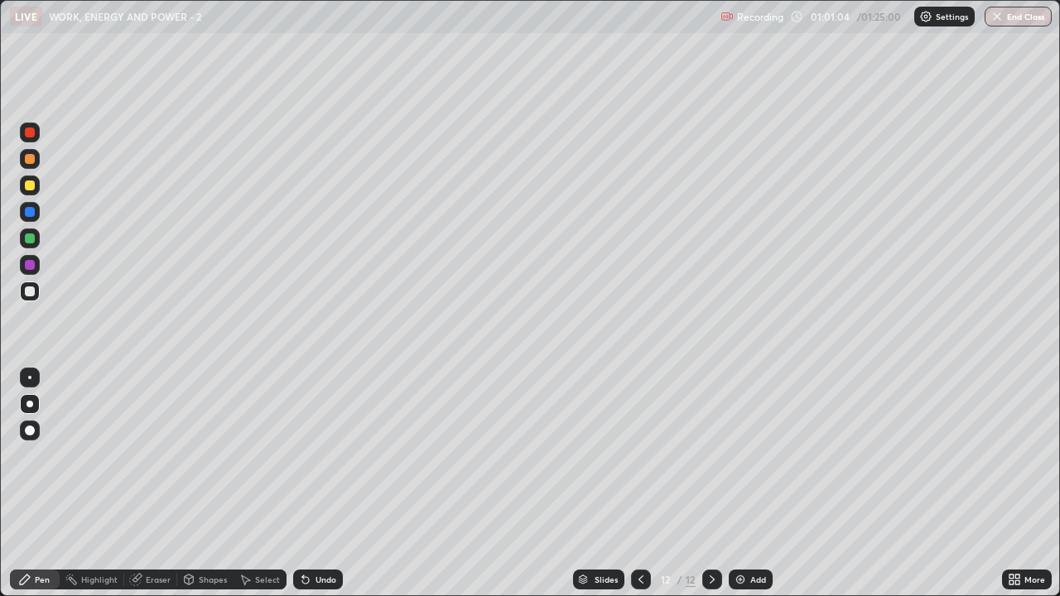
click at [332, 484] on div "Undo" at bounding box center [318, 580] width 50 height 20
click at [39, 185] on div at bounding box center [30, 186] width 20 height 20
click at [94, 484] on div "Highlight" at bounding box center [99, 580] width 36 height 8
click at [41, 484] on div "Pen" at bounding box center [42, 580] width 15 height 8
click at [31, 292] on div at bounding box center [30, 292] width 10 height 10
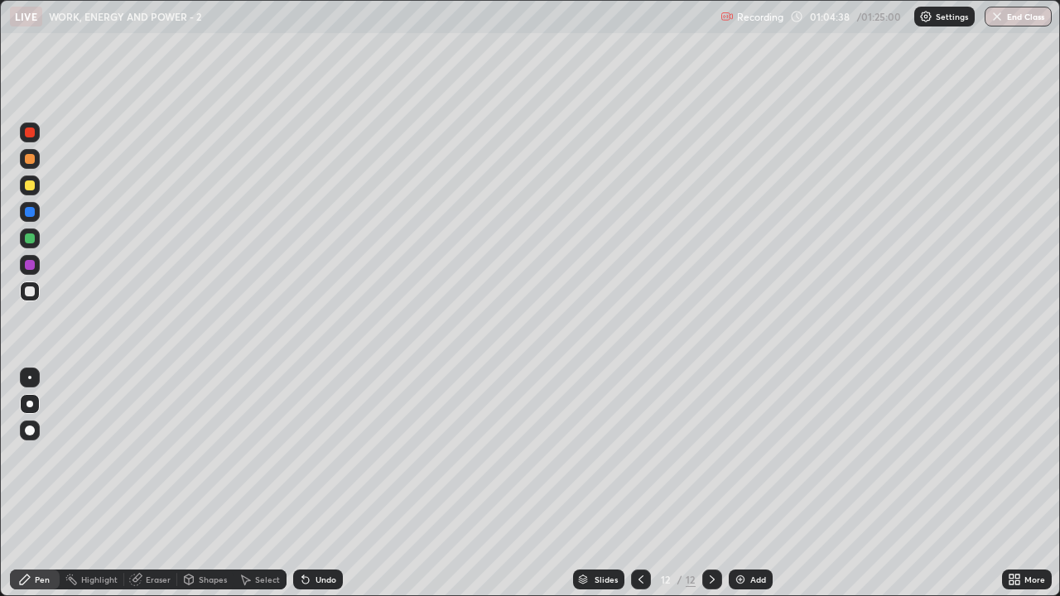
click at [200, 484] on div "Shapes" at bounding box center [213, 580] width 28 height 8
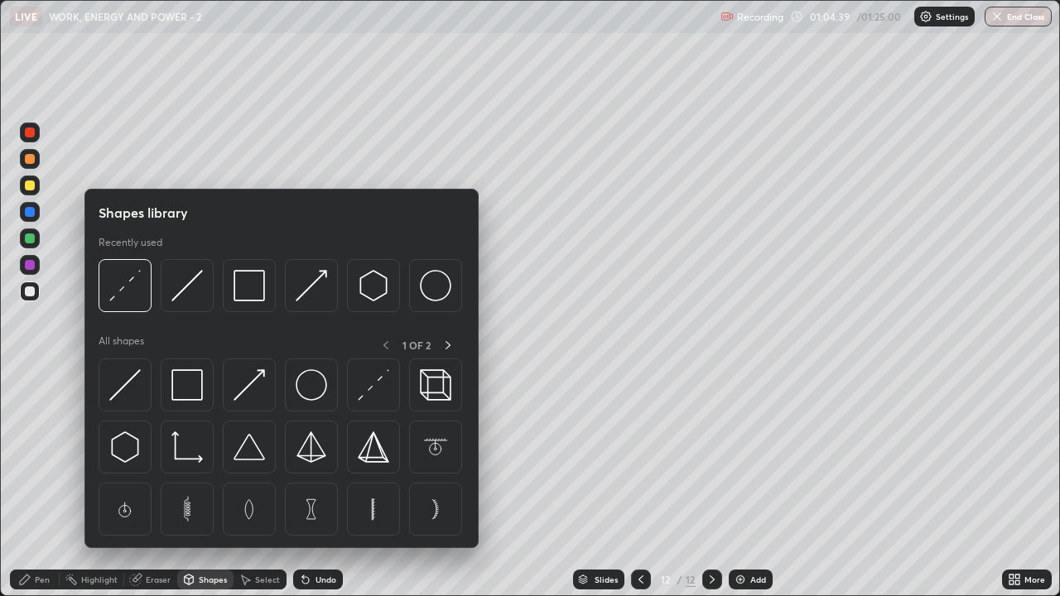
click at [143, 484] on div "Eraser" at bounding box center [150, 580] width 53 height 20
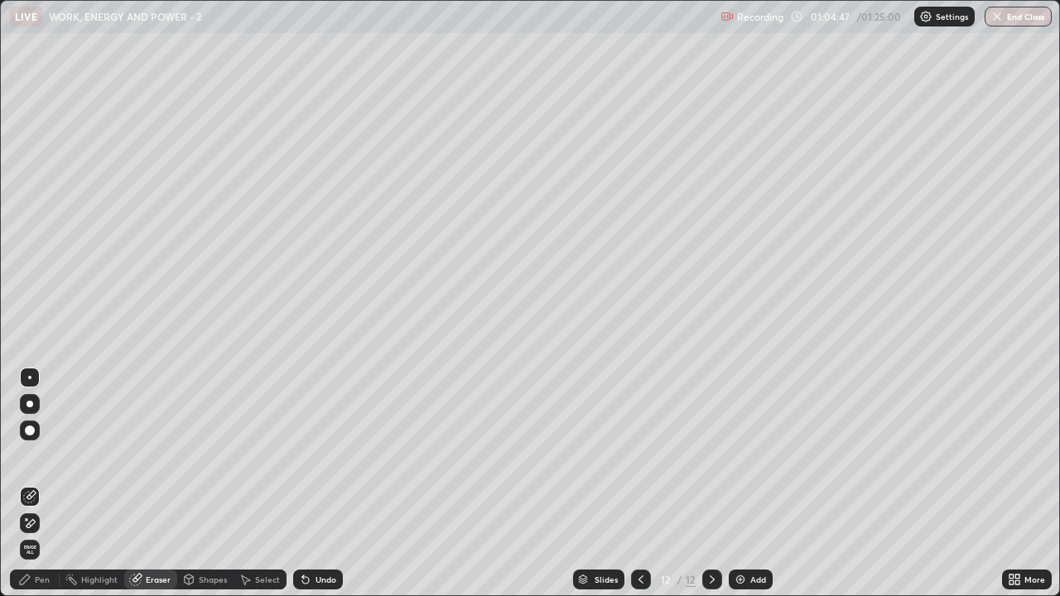
click at [37, 484] on div "Pen" at bounding box center [42, 580] width 15 height 8
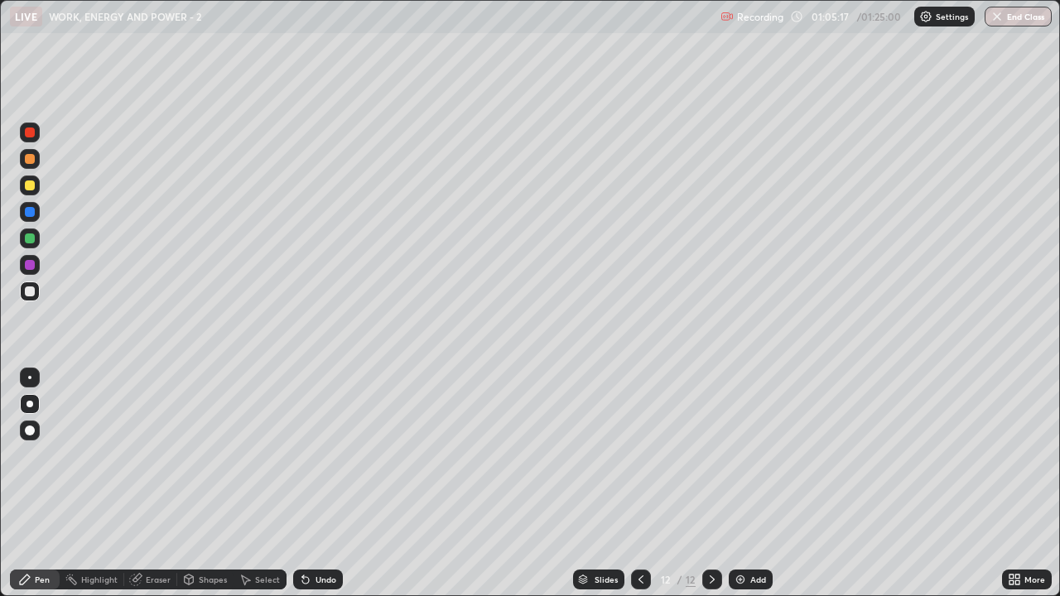
click at [37, 158] on div at bounding box center [30, 159] width 20 height 20
click at [108, 484] on div "Highlight" at bounding box center [99, 580] width 36 height 8
click at [46, 484] on div "Pen" at bounding box center [42, 580] width 15 height 8
click at [163, 484] on div "Eraser" at bounding box center [158, 580] width 25 height 8
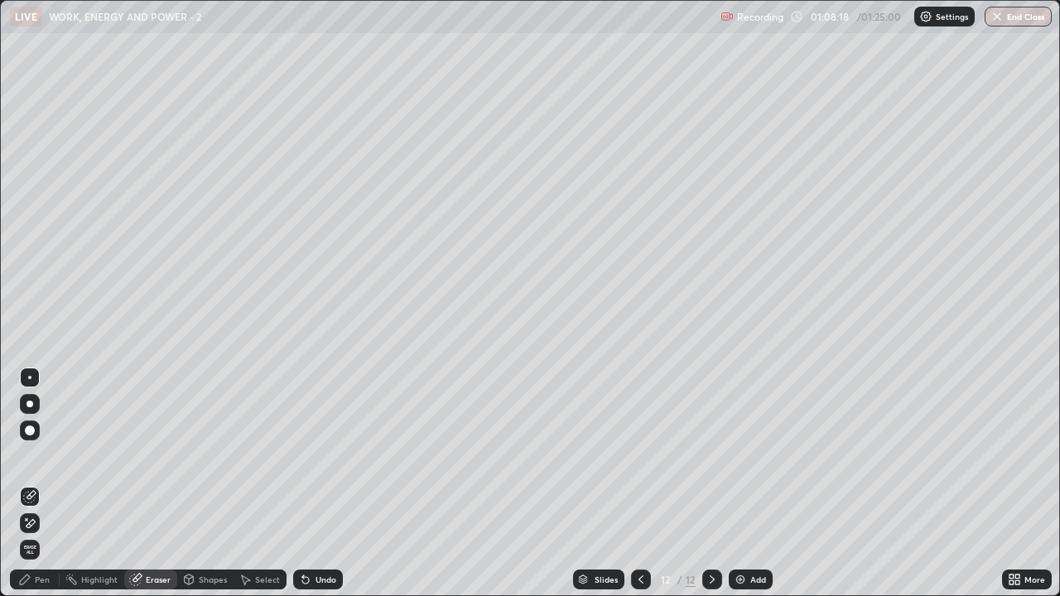
click at [41, 484] on div "Pen" at bounding box center [42, 580] width 15 height 8
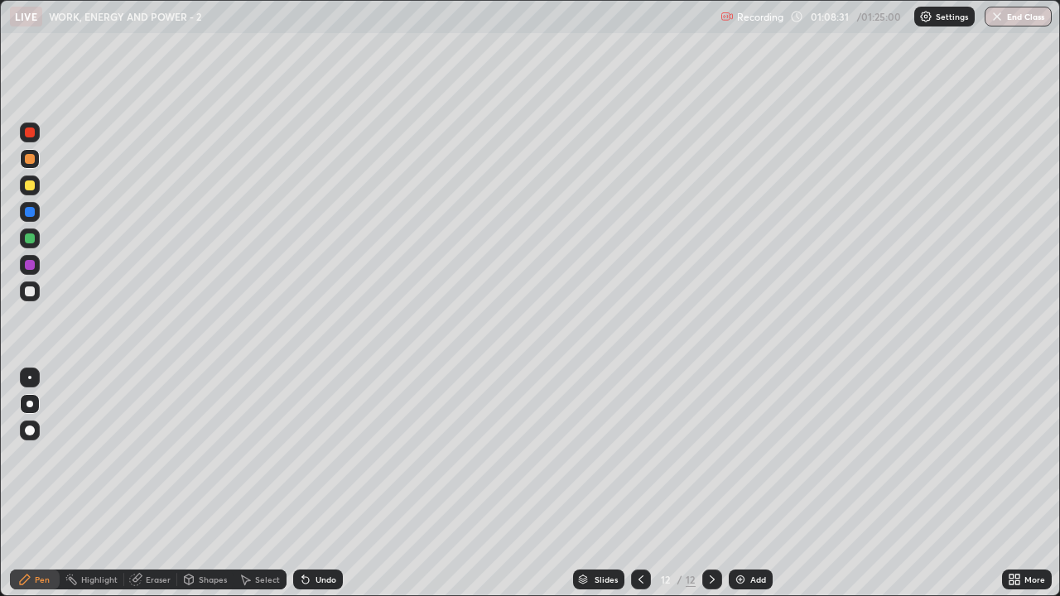
click at [734, 484] on div "Add" at bounding box center [751, 580] width 44 height 20
click at [38, 189] on div at bounding box center [30, 186] width 20 height 20
click at [268, 484] on div "Select" at bounding box center [260, 580] width 53 height 20
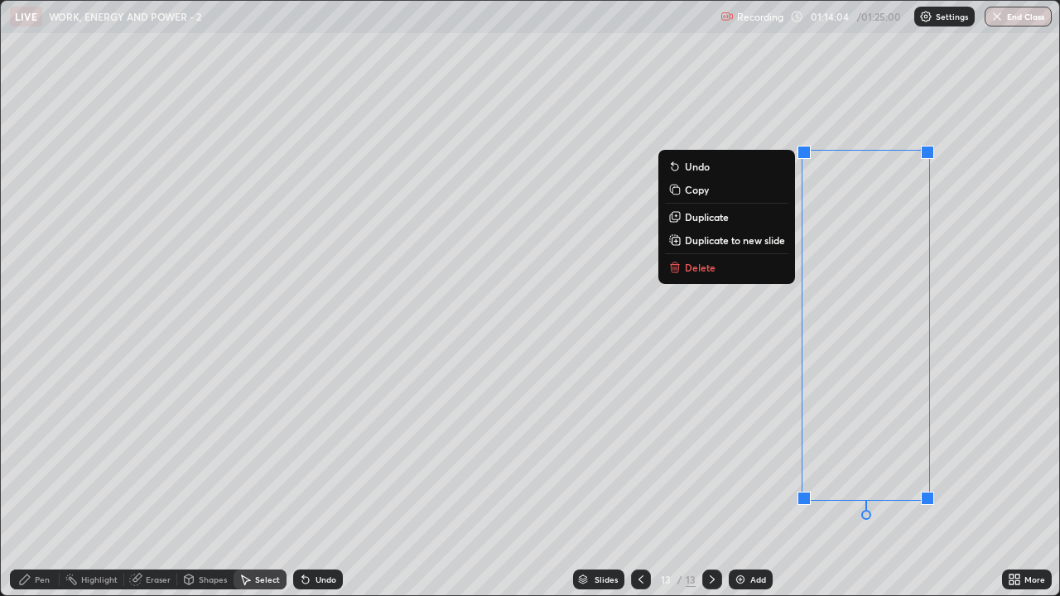
click at [687, 273] on p "Delete" at bounding box center [700, 267] width 31 height 13
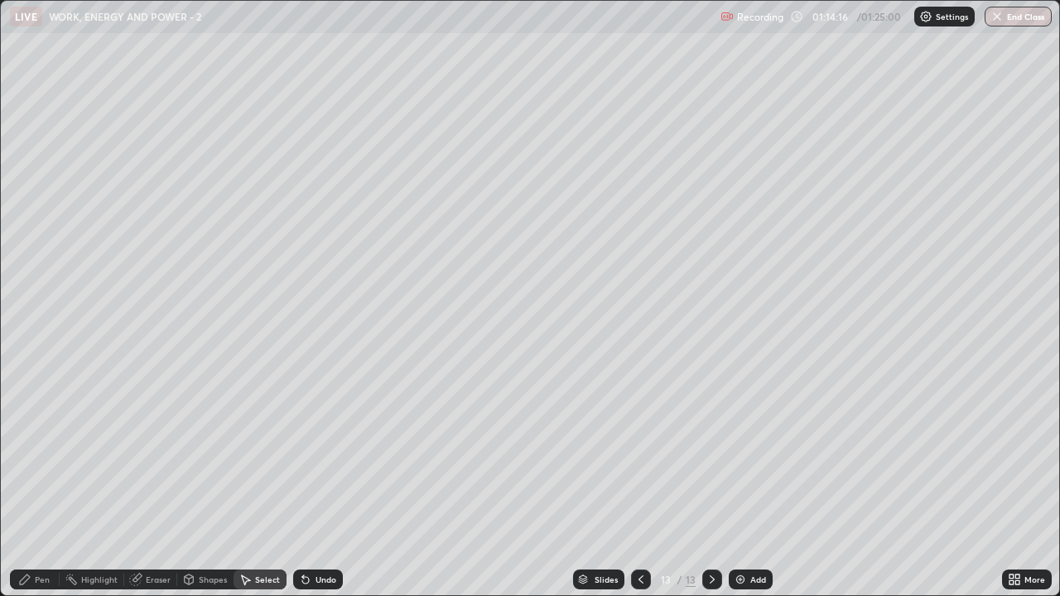
click at [166, 322] on div "0 ° Undo Copy Duplicate Duplicate to new slide Delete" at bounding box center [530, 298] width 1058 height 595
click at [41, 484] on div "Pen" at bounding box center [42, 580] width 15 height 8
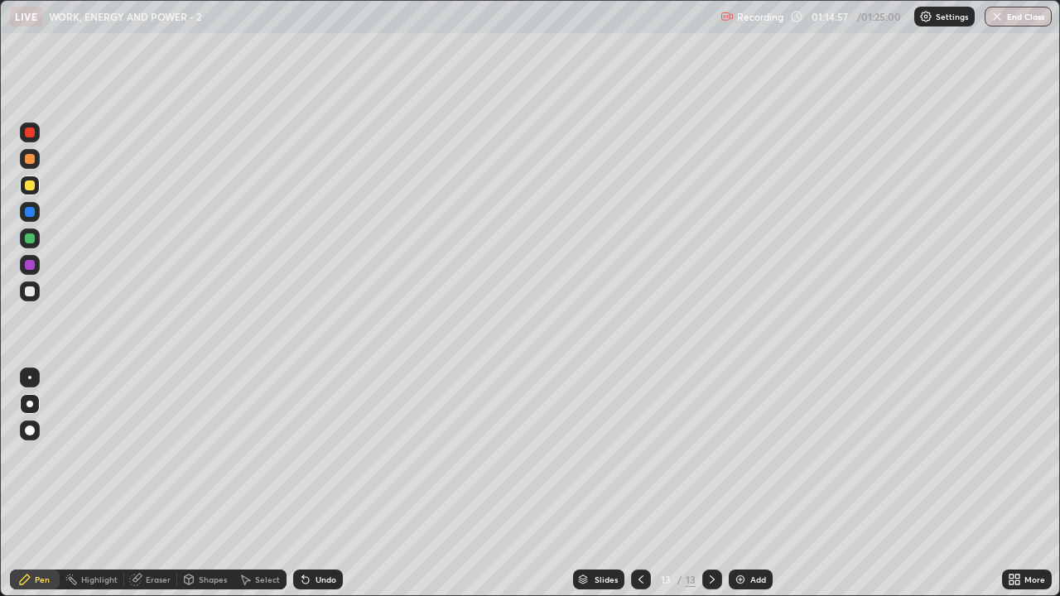
click at [167, 484] on div "Eraser" at bounding box center [150, 580] width 53 height 20
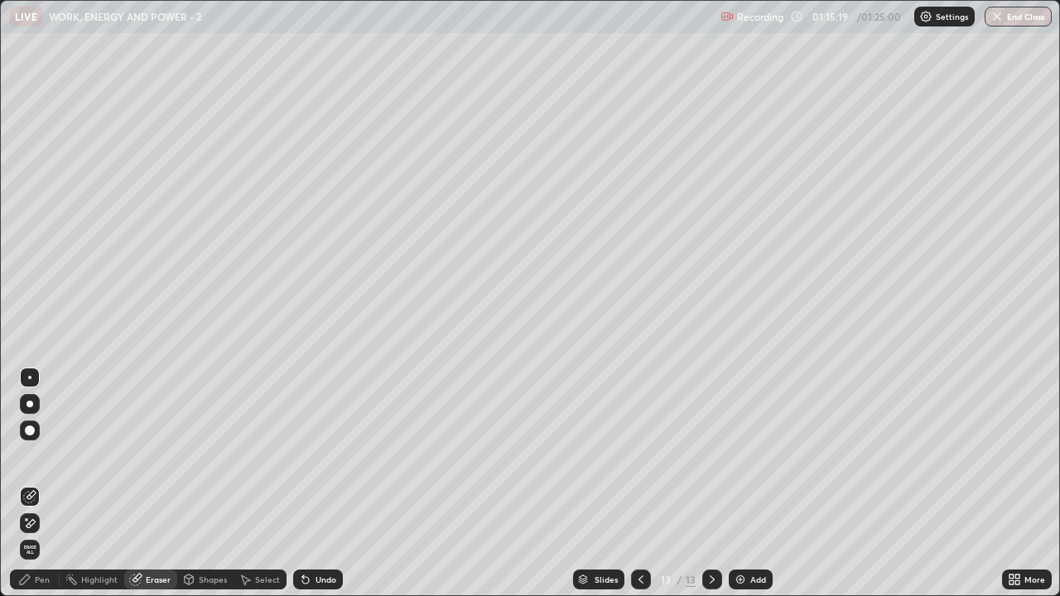
click at [50, 484] on div "Pen" at bounding box center [35, 580] width 50 height 20
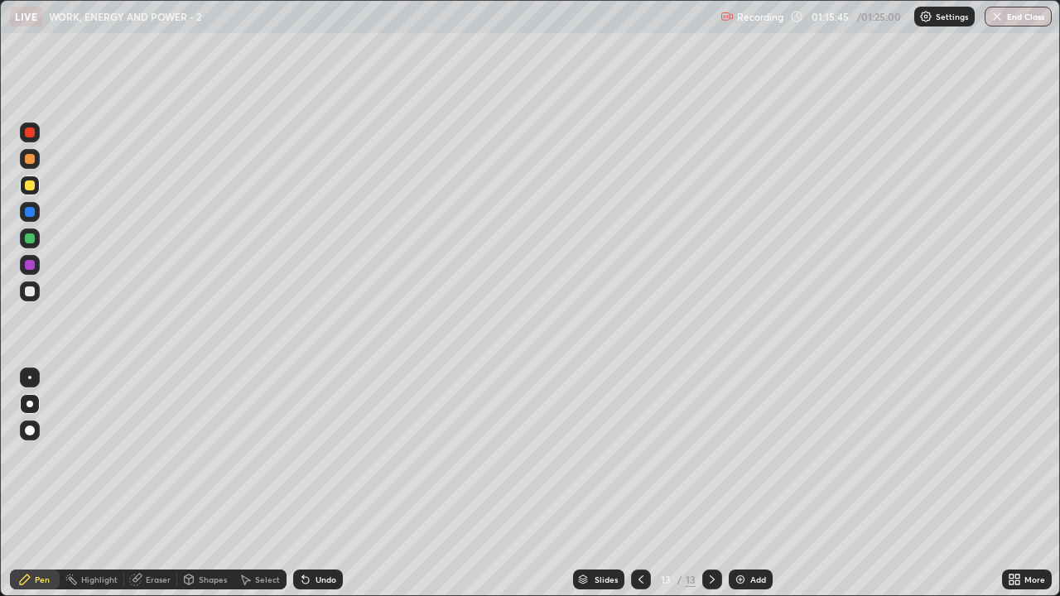
click at [37, 293] on div at bounding box center [30, 292] width 20 height 20
click at [755, 484] on div "Add" at bounding box center [758, 580] width 16 height 8
click at [317, 484] on div "Undo" at bounding box center [326, 580] width 21 height 8
click at [320, 484] on div "Undo" at bounding box center [326, 580] width 21 height 8
click at [317, 484] on div "Undo" at bounding box center [326, 580] width 21 height 8
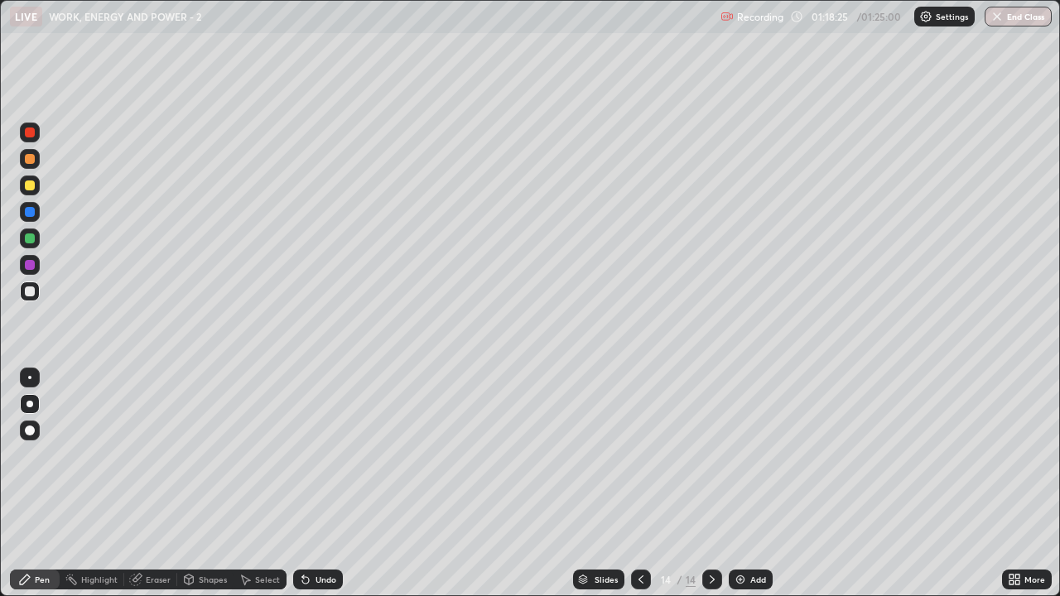
click at [318, 484] on div "Undo" at bounding box center [326, 580] width 21 height 8
click at [157, 484] on div "Eraser" at bounding box center [158, 580] width 25 height 8
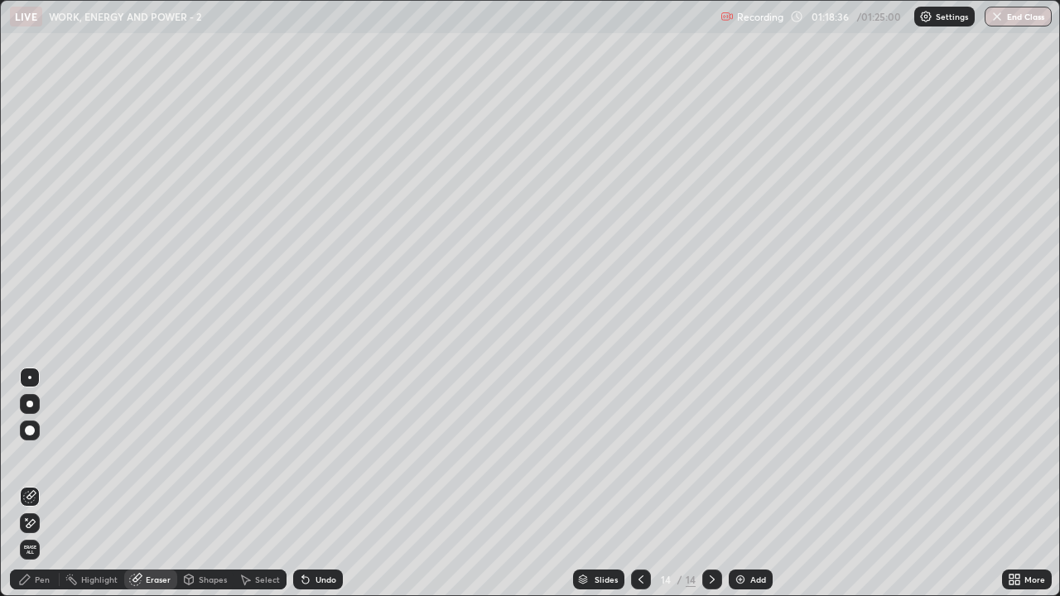
click at [41, 484] on div "Pen" at bounding box center [35, 580] width 50 height 20
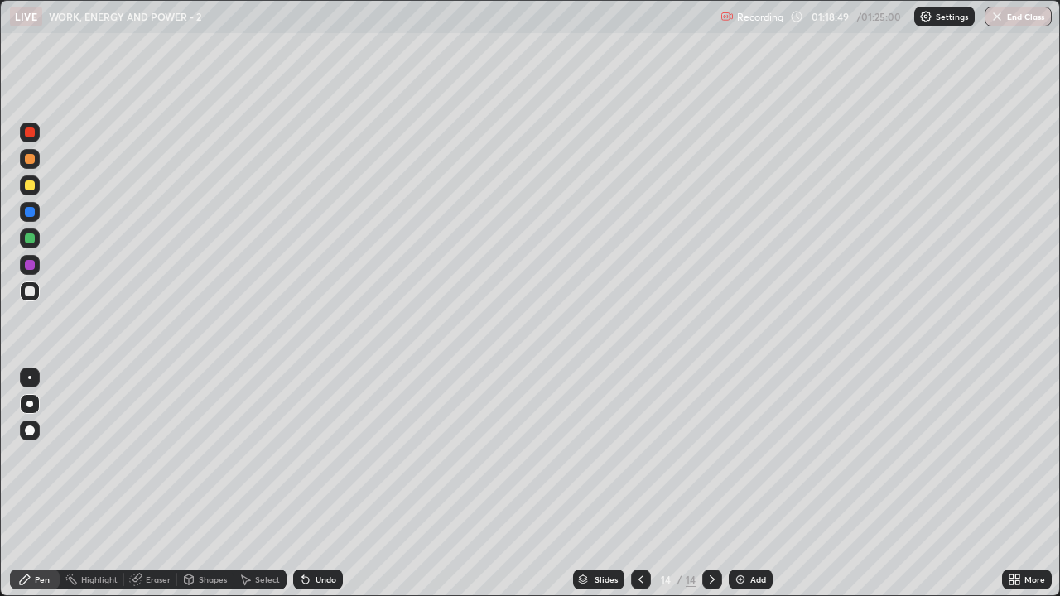
click at [31, 188] on div at bounding box center [30, 186] width 10 height 10
click at [36, 291] on div at bounding box center [30, 292] width 20 height 20
click at [322, 484] on div "Undo" at bounding box center [318, 580] width 50 height 20
click at [315, 484] on div "Undo" at bounding box center [318, 580] width 50 height 20
click at [317, 484] on div "Undo" at bounding box center [326, 580] width 21 height 8
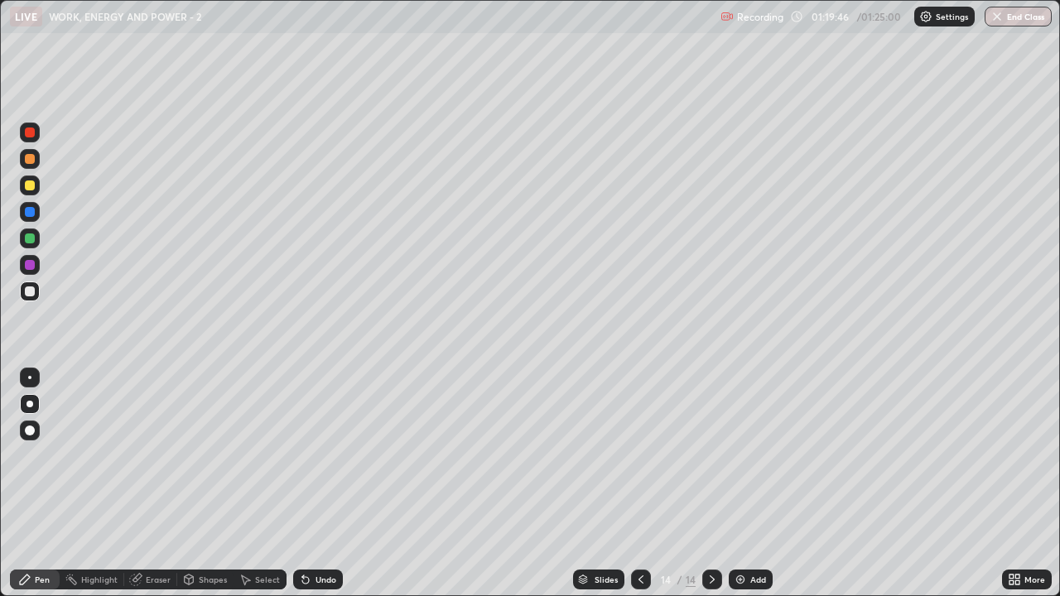
click at [22, 189] on div at bounding box center [30, 186] width 20 height 20
click at [776, 9] on div "Recording" at bounding box center [753, 17] width 63 height 32
click at [826, 16] on div "01:20:07" at bounding box center [831, 17] width 46 height 10
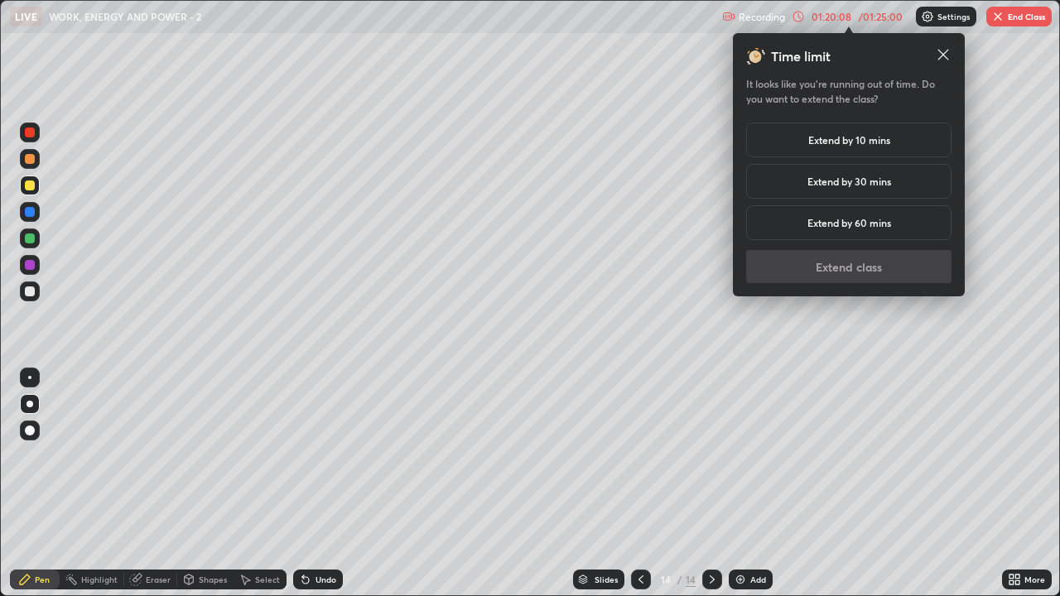
click at [814, 144] on h5 "Extend by 10 mins" at bounding box center [849, 140] width 82 height 15
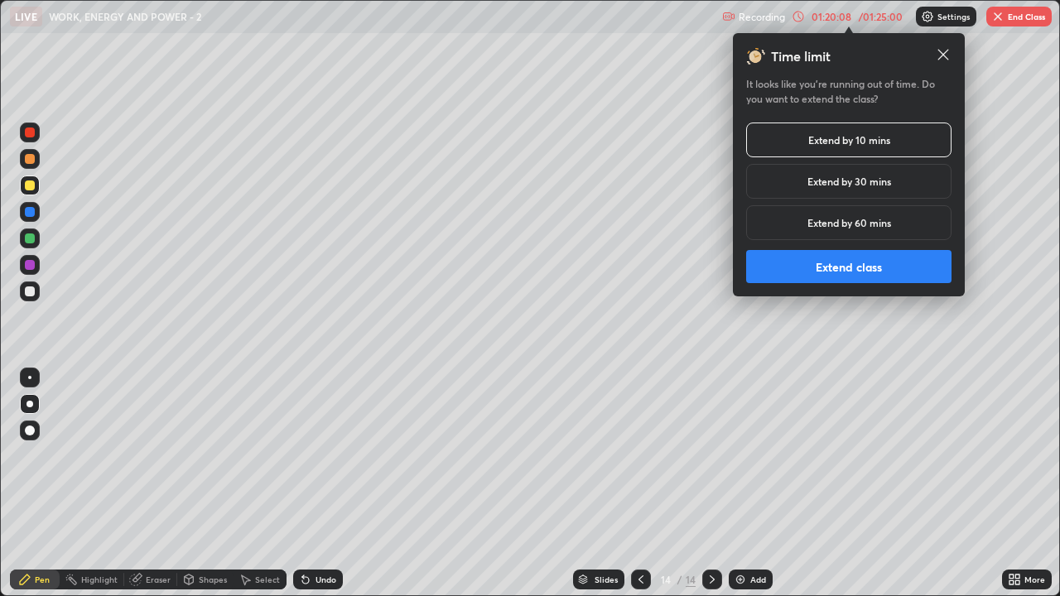
click at [833, 265] on button "Extend class" at bounding box center [848, 266] width 205 height 33
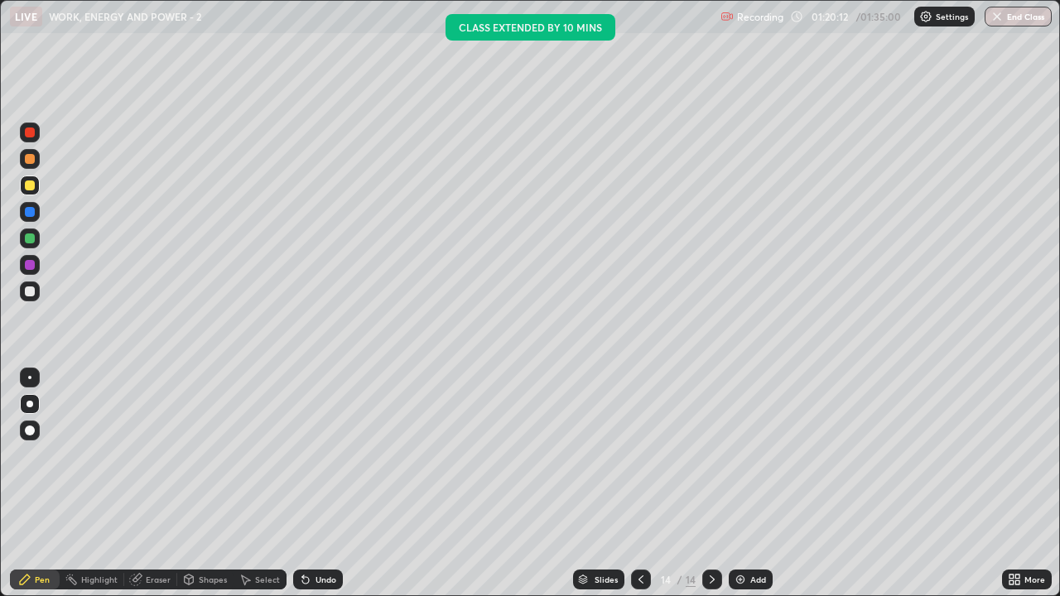
click at [153, 484] on div "Eraser" at bounding box center [158, 580] width 25 height 8
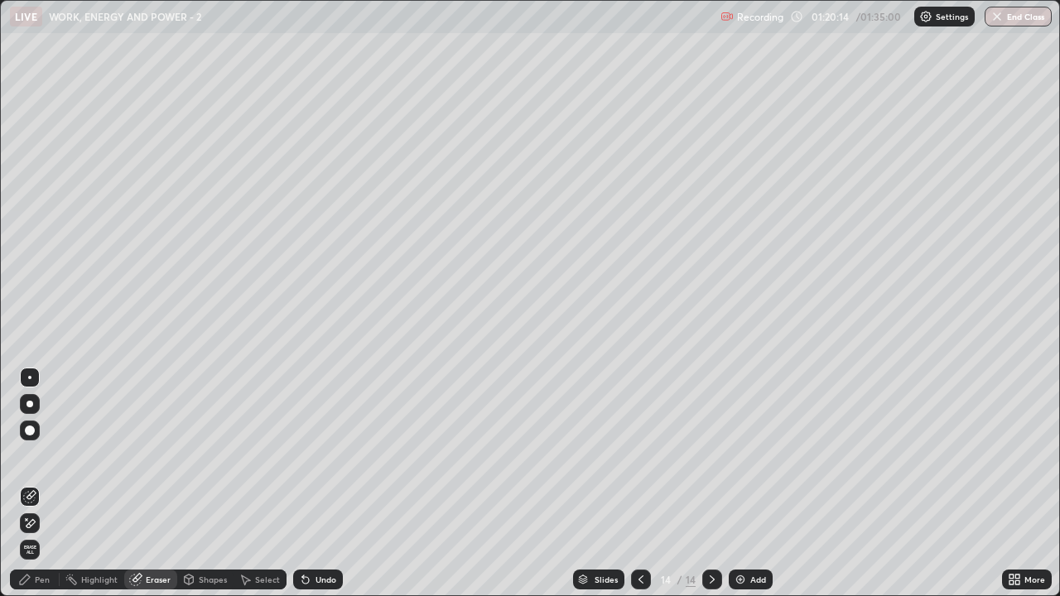
click at [43, 484] on div "Pen" at bounding box center [42, 580] width 15 height 8
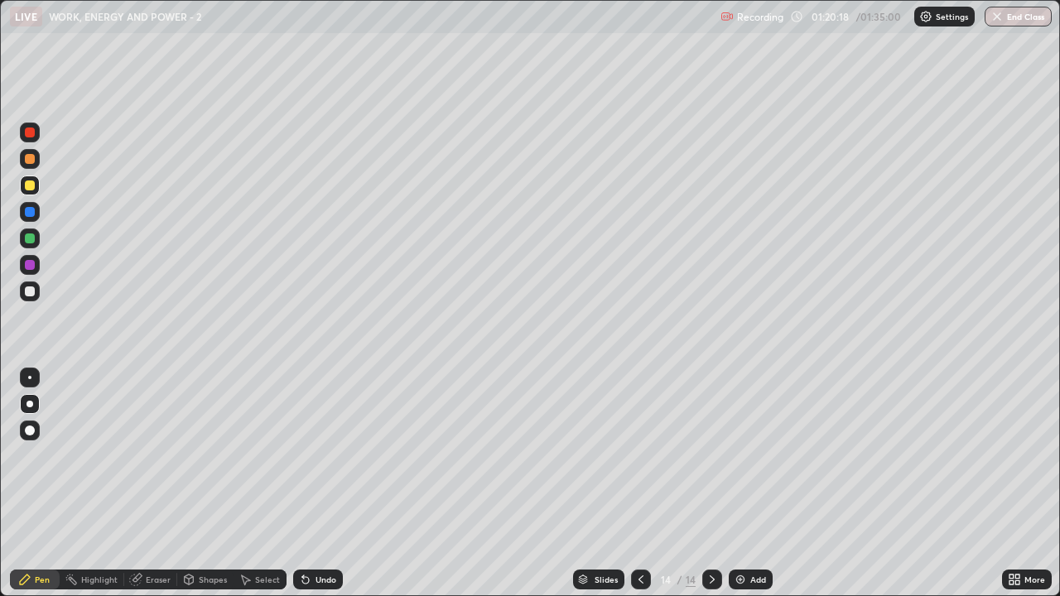
click at [31, 159] on div at bounding box center [30, 159] width 10 height 10
click at [319, 484] on div "Undo" at bounding box center [318, 580] width 50 height 20
click at [322, 484] on div "Undo" at bounding box center [326, 580] width 21 height 8
click at [328, 484] on div "Undo" at bounding box center [326, 580] width 21 height 8
click at [328, 484] on div "Undo" at bounding box center [318, 580] width 50 height 20
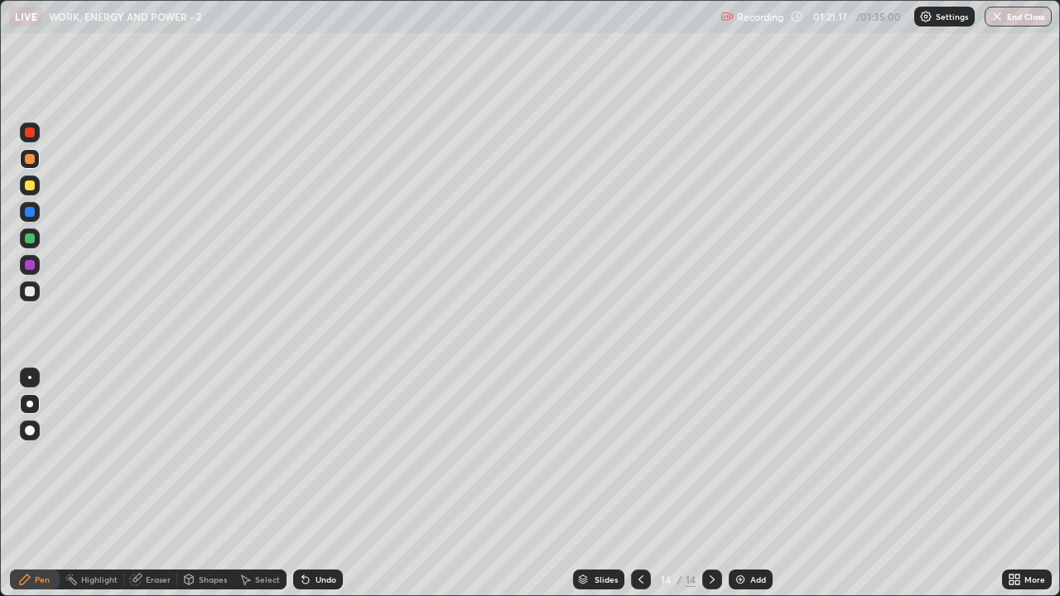
click at [37, 293] on div at bounding box center [30, 292] width 20 height 20
click at [37, 191] on div at bounding box center [30, 186] width 20 height 20
click at [31, 289] on div at bounding box center [30, 292] width 10 height 10
click at [28, 236] on div at bounding box center [30, 239] width 10 height 10
click at [316, 484] on div "Undo" at bounding box center [326, 580] width 21 height 8
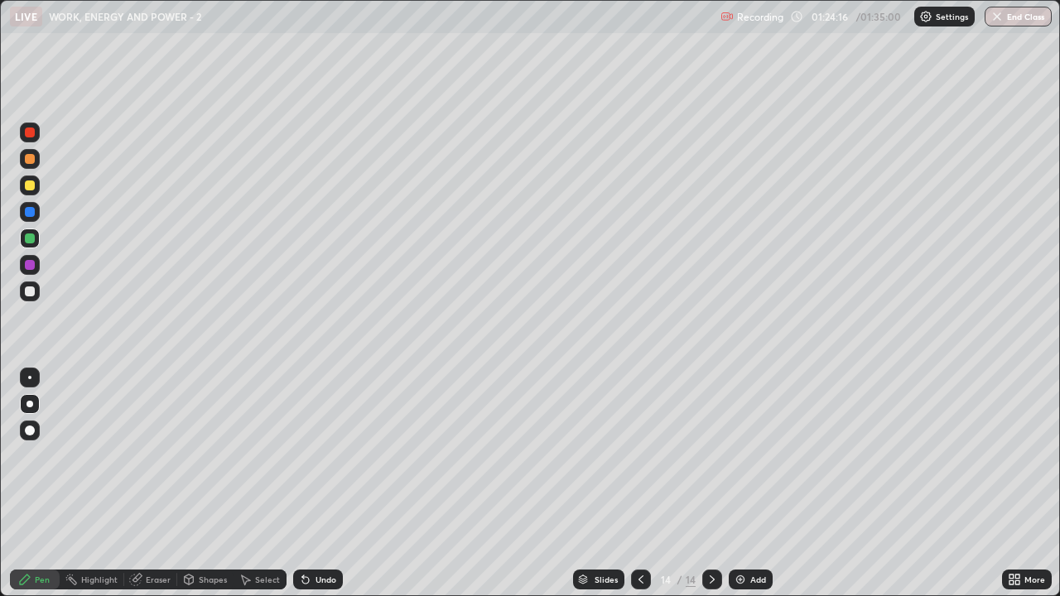
click at [319, 484] on div "Undo" at bounding box center [326, 580] width 21 height 8
click at [998, 21] on img "button" at bounding box center [996, 16] width 13 height 13
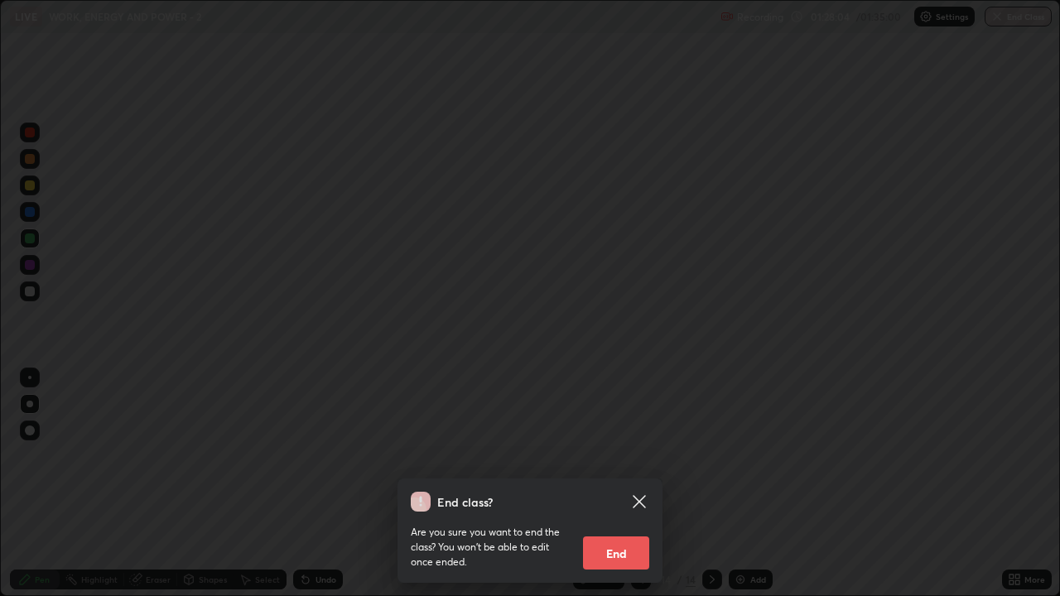
click at [615, 484] on button "End" at bounding box center [616, 553] width 66 height 33
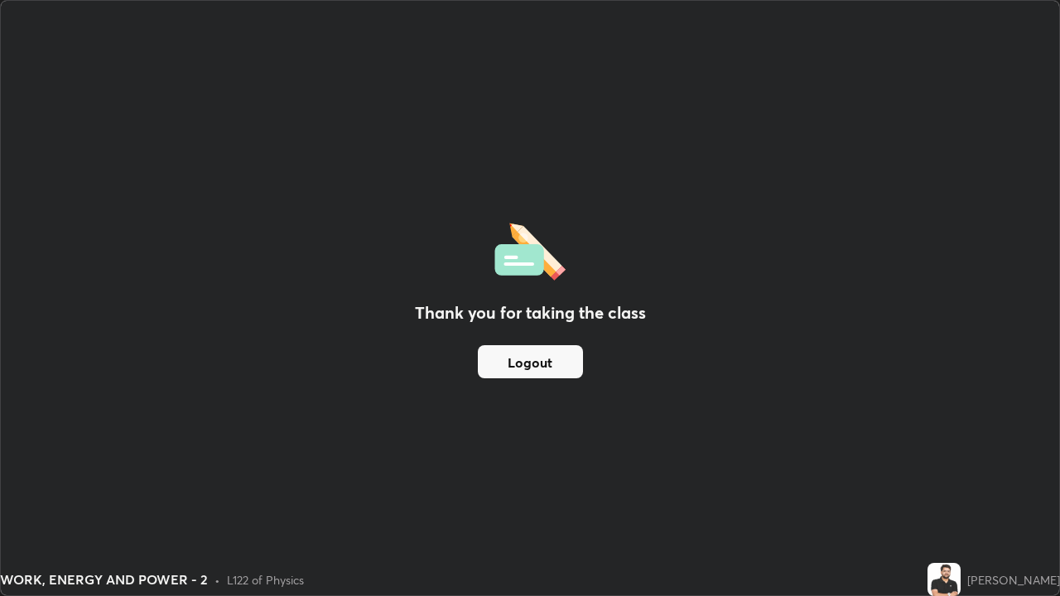
click at [520, 359] on button "Logout" at bounding box center [530, 361] width 105 height 33
click at [521, 358] on button "Logout" at bounding box center [530, 361] width 105 height 33
